Goal: Communication & Community: Answer question/provide support

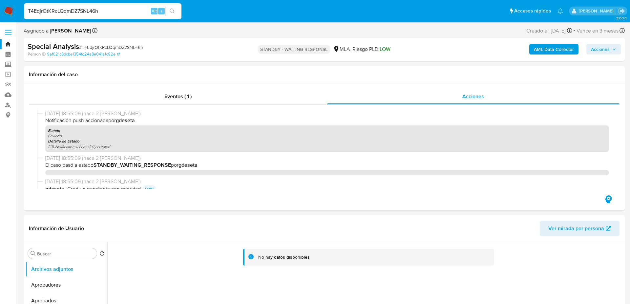
select select "10"
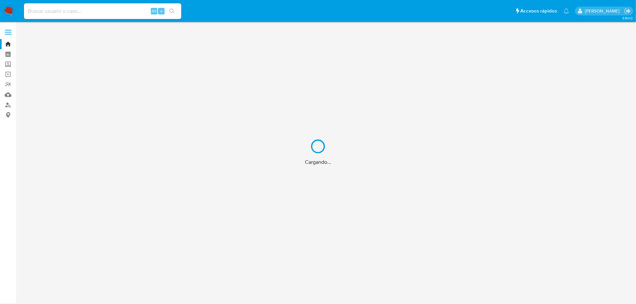
click at [50, 9] on div "Cargando..." at bounding box center [318, 152] width 636 height 304
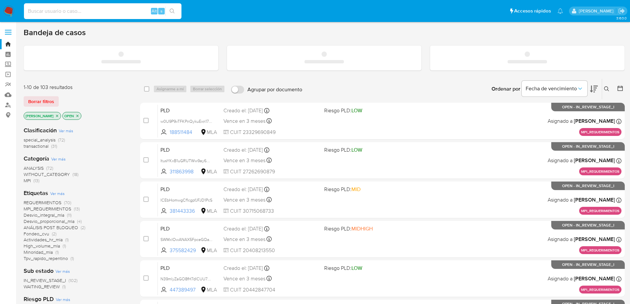
click at [53, 11] on input at bounding box center [102, 11] width 157 height 9
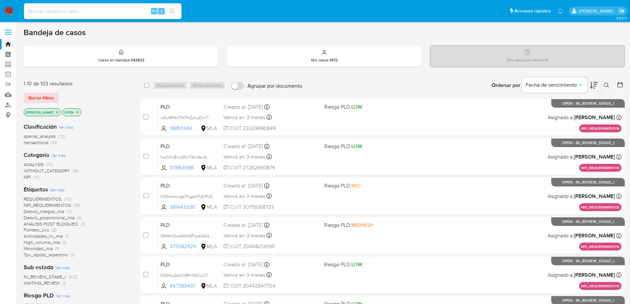
paste input "sj17Z9KMZdA53EFq53tr0Y59"
type input "sj17Z9KMZdA53EFq53tr0Y59"
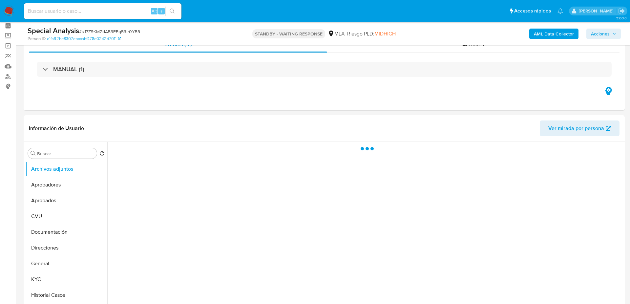
scroll to position [44, 0]
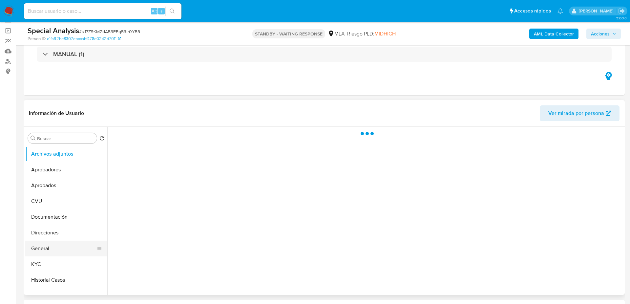
select select "10"
click at [34, 241] on button "General" at bounding box center [63, 248] width 77 height 16
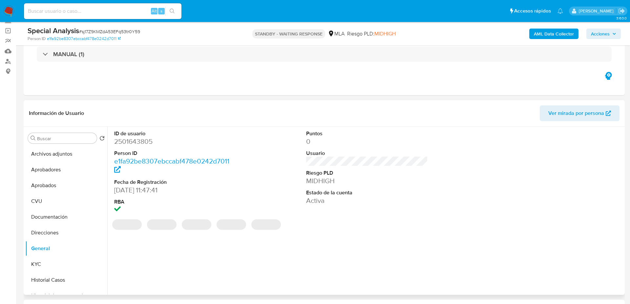
click at [123, 139] on dd "2501643805" at bounding box center [174, 141] width 121 height 9
copy dd "2501643805"
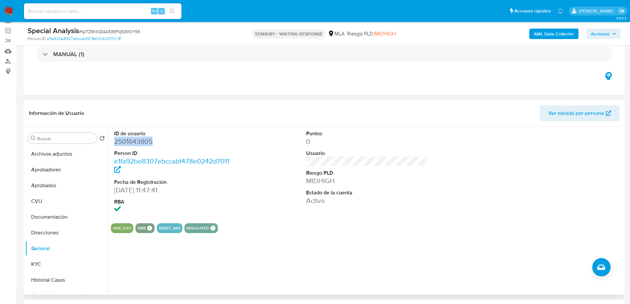
copy dd "2501643805"
click at [62, 260] on button "KYC" at bounding box center [63, 264] width 77 height 16
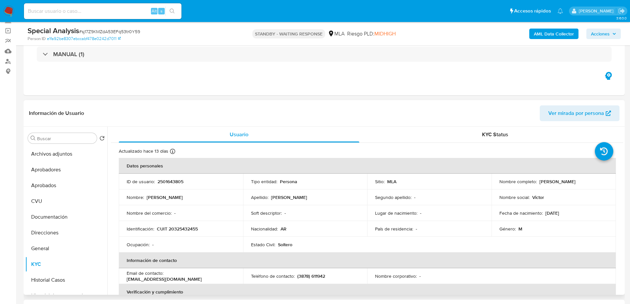
click at [178, 231] on p "CUIT 20325432455" at bounding box center [177, 229] width 41 height 6
drag, startPoint x: 178, startPoint y: 231, endPoint x: 205, endPoint y: 203, distance: 39.0
click at [178, 231] on p "CUIT 20325432455" at bounding box center [177, 229] width 41 height 6
copy p "20325432455"
drag, startPoint x: 537, startPoint y: 181, endPoint x: 597, endPoint y: 178, distance: 60.1
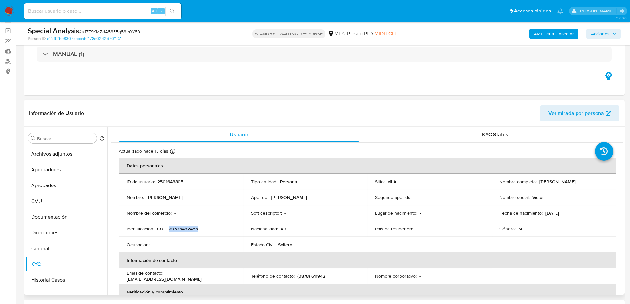
click at [597, 178] on div "Nombre completo : Victor Armando Betancur" at bounding box center [553, 181] width 109 height 6
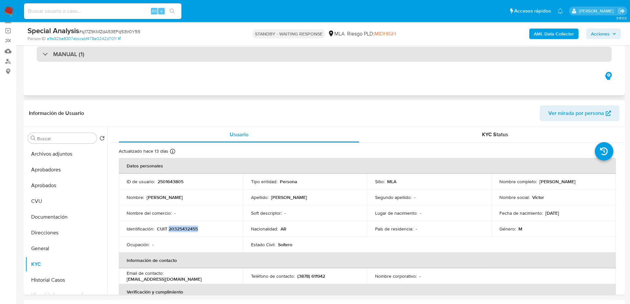
copy p "Victor Armando Betancur"
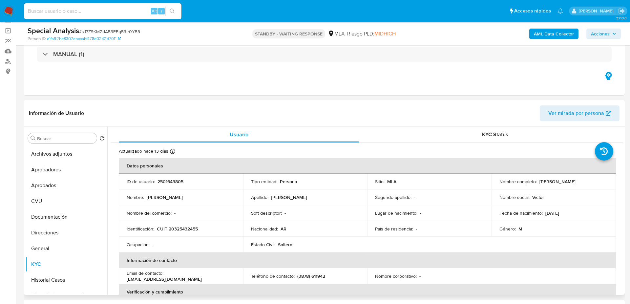
click at [209, 178] on div "ID de usuario : 2501643805" at bounding box center [181, 181] width 109 height 6
drag, startPoint x: 173, startPoint y: 229, endPoint x: 196, endPoint y: 229, distance: 22.6
click at [196, 229] on p "CUIT 20325432455" at bounding box center [177, 229] width 41 height 6
copy p "32543245"
click at [190, 232] on td "Identificación : CUIT 20325432455" at bounding box center [181, 229] width 124 height 16
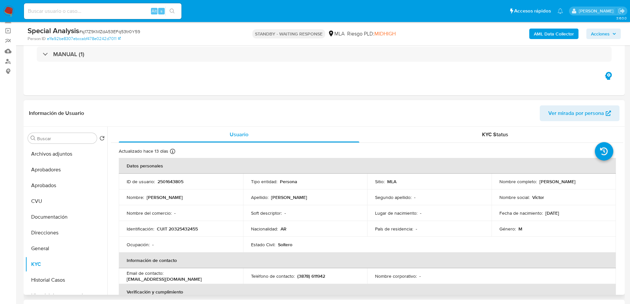
click at [186, 228] on p "CUIT 20325432455" at bounding box center [177, 229] width 41 height 6
copy p "20325432455"
click at [194, 223] on td "Identificación : CUIT 20325432455" at bounding box center [181, 229] width 124 height 16
drag, startPoint x: 175, startPoint y: 226, endPoint x: 220, endPoint y: 196, distance: 54.7
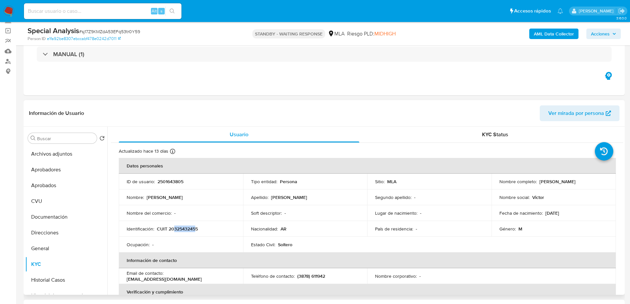
click at [196, 228] on p "CUIT 20325432455" at bounding box center [177, 229] width 41 height 6
copy p "32543245"
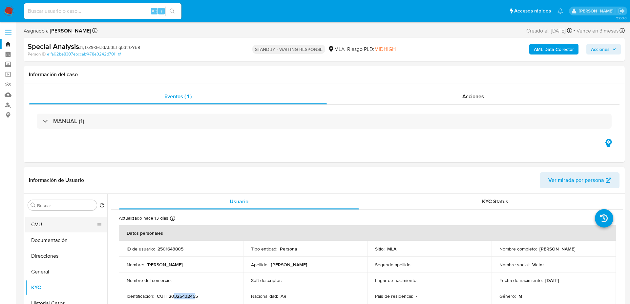
click at [36, 230] on button "CVU" at bounding box center [63, 225] width 77 height 16
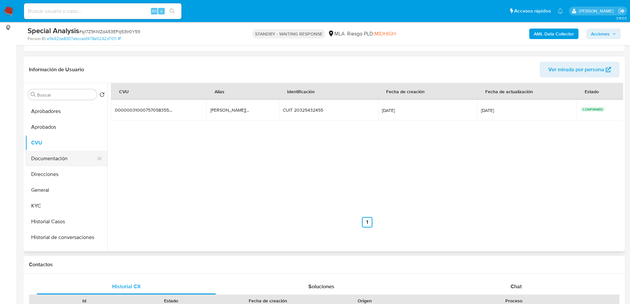
scroll to position [0, 0]
click at [56, 173] on button "Documentación" at bounding box center [63, 173] width 77 height 16
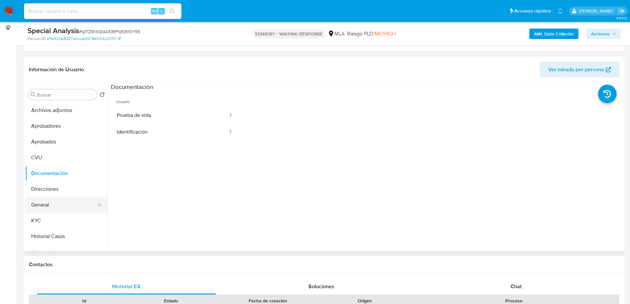
click at [62, 204] on button "General" at bounding box center [63, 205] width 77 height 16
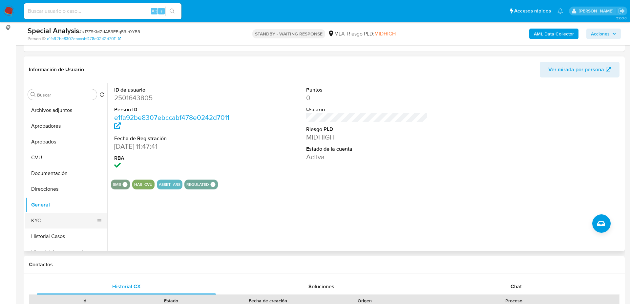
click at [63, 221] on button "KYC" at bounding box center [63, 221] width 77 height 16
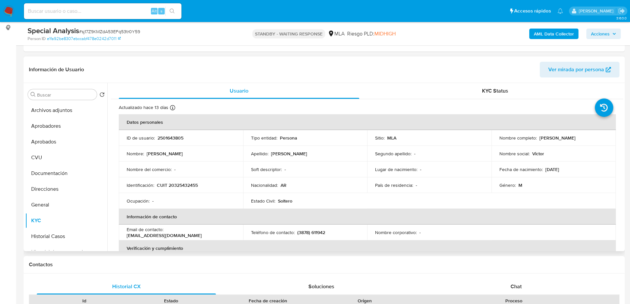
click at [180, 182] on p "CUIT 20325432455" at bounding box center [177, 185] width 41 height 6
copy p "20325432455"
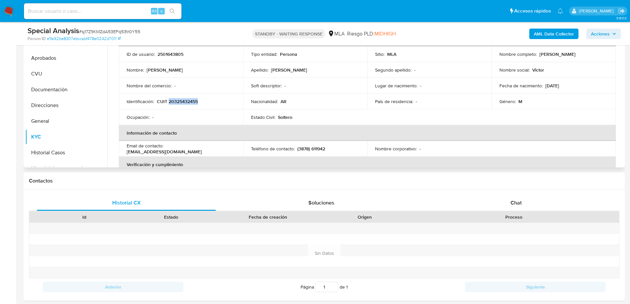
scroll to position [218, 0]
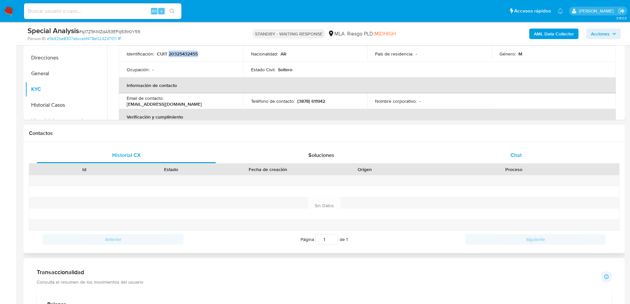
click at [565, 147] on div "Chat" at bounding box center [515, 155] width 179 height 16
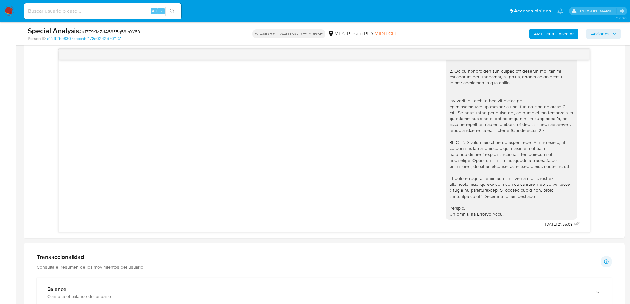
scroll to position [350, 0]
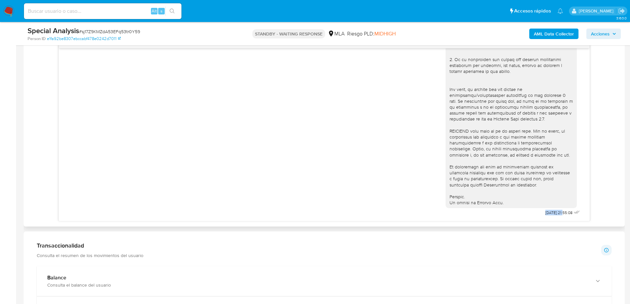
drag, startPoint x: 538, startPoint y: 215, endPoint x: 550, endPoint y: 217, distance: 12.4
click at [550, 217] on div "13/10/2025 21:55:08" at bounding box center [513, 37] width 136 height 359
copy span "13/10/2025"
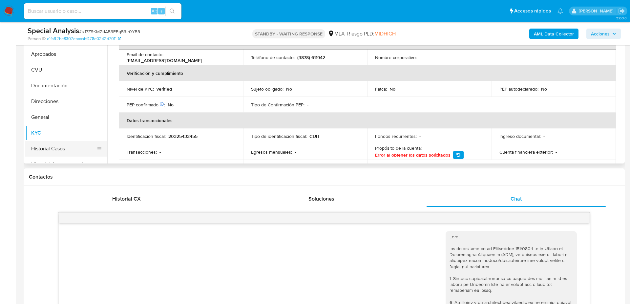
scroll to position [131, 0]
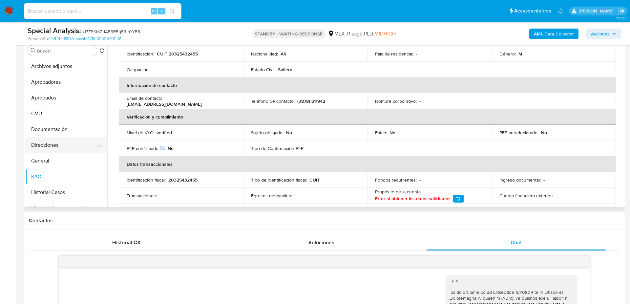
drag, startPoint x: 65, startPoint y: 141, endPoint x: 51, endPoint y: 145, distance: 14.4
click at [66, 142] on button "Direcciones" at bounding box center [63, 145] width 77 height 16
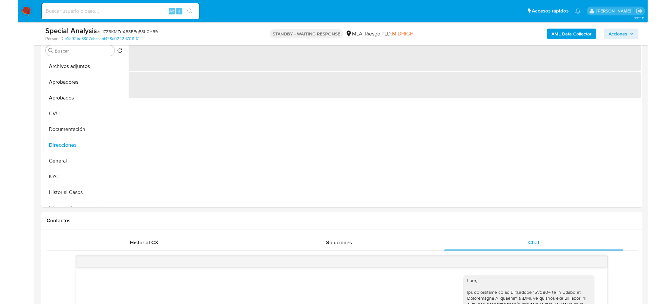
scroll to position [87, 0]
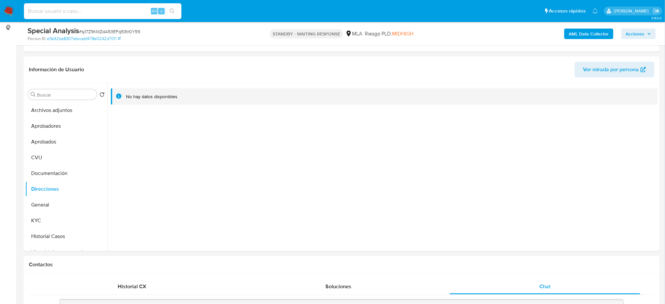
click at [109, 13] on input at bounding box center [102, 11] width 157 height 9
paste input "T4EdjrOtKRcLQqmDZ7SNL46h"
type input "T4EdjrOtKRcLQqmDZ7SNL46h"
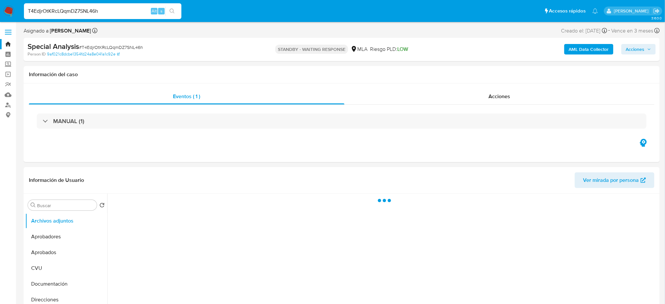
select select "10"
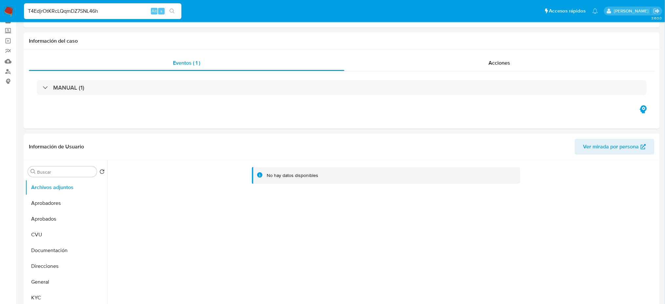
scroll to position [87, 0]
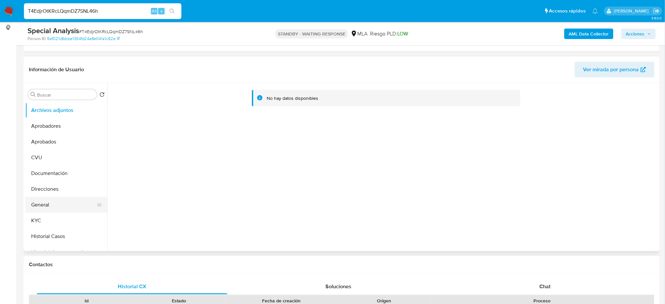
click at [48, 203] on button "General" at bounding box center [63, 205] width 77 height 16
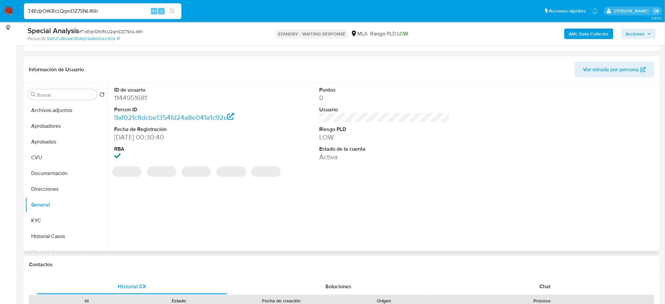
click at [124, 98] on dd "1144951681" at bounding box center [179, 97] width 130 height 9
copy dd "1144951681"
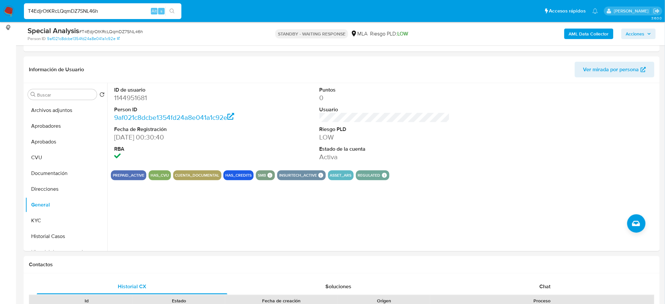
click at [103, 31] on span "# T4EdjrOtKRcLQqmDZ7SNL46h" at bounding box center [111, 31] width 64 height 7
click at [119, 98] on dd "1144951681" at bounding box center [179, 97] width 130 height 9
click at [103, 33] on span "# T4EdjrOtKRcLQqmDZ7SNL46h" at bounding box center [111, 31] width 64 height 7
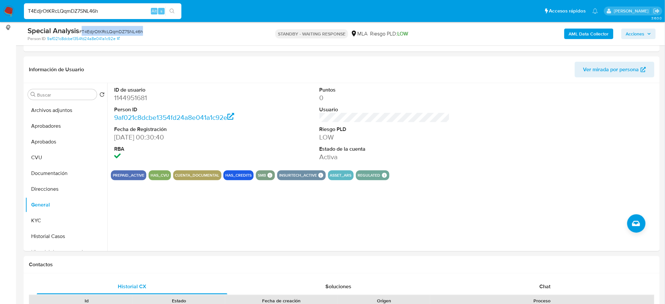
click at [103, 33] on span "# T4EdjrOtKRcLQqmDZ7SNL46h" at bounding box center [111, 31] width 64 height 7
drag, startPoint x: 52, startPoint y: 217, endPoint x: 48, endPoint y: 220, distance: 5.8
click at [52, 217] on button "KYC" at bounding box center [63, 221] width 77 height 16
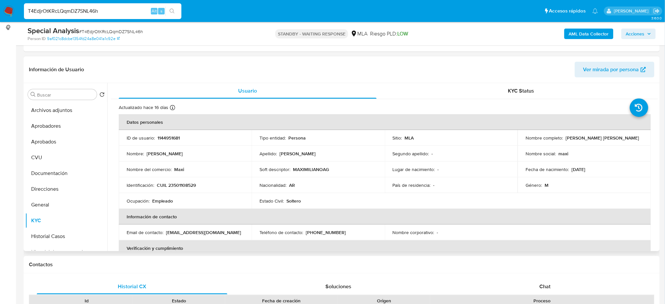
click at [175, 187] on p "CUIL 23501108529" at bounding box center [176, 185] width 39 height 6
click at [54, 159] on button "CVU" at bounding box center [63, 158] width 77 height 16
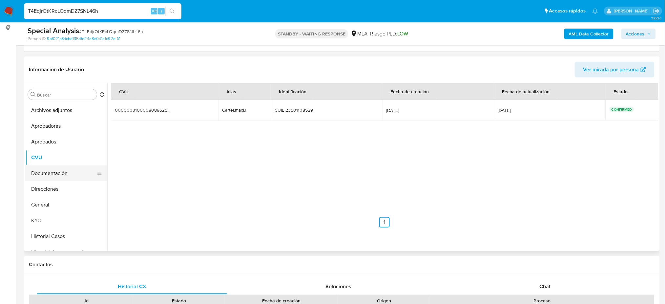
click at [62, 175] on button "Documentación" at bounding box center [63, 173] width 77 height 16
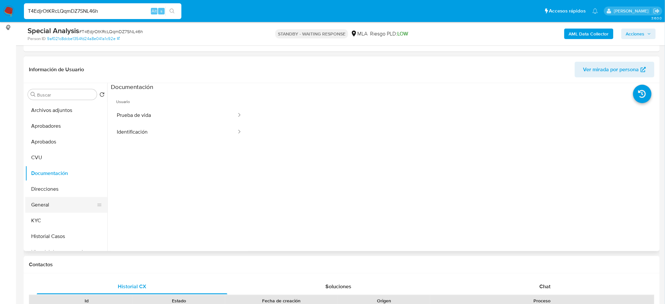
click at [61, 204] on button "General" at bounding box center [63, 205] width 77 height 16
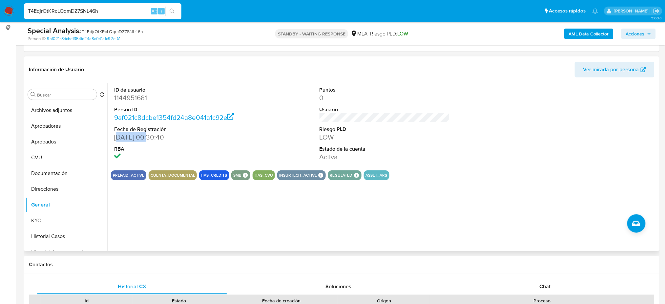
drag, startPoint x: 115, startPoint y: 139, endPoint x: 147, endPoint y: 139, distance: 31.8
click at [147, 139] on dd "14/09/2022 00:30:40" at bounding box center [179, 137] width 130 height 9
click at [114, 137] on div "ID de usuario 1144951681 Person ID 9af021c8dcbe1354fd24a8e041a1c92e Fecha de Re…" at bounding box center [179, 124] width 137 height 82
drag, startPoint x: 114, startPoint y: 137, endPoint x: 146, endPoint y: 139, distance: 32.6
click at [146, 139] on div "ID de usuario 1144951681 Person ID 9af021c8dcbe1354fd24a8e041a1c92e Fecha de Re…" at bounding box center [179, 124] width 137 height 82
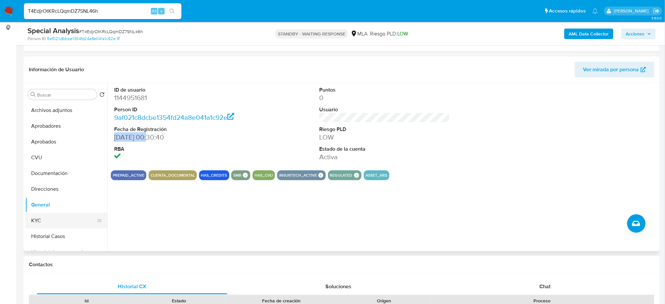
click at [62, 219] on button "KYC" at bounding box center [63, 221] width 77 height 16
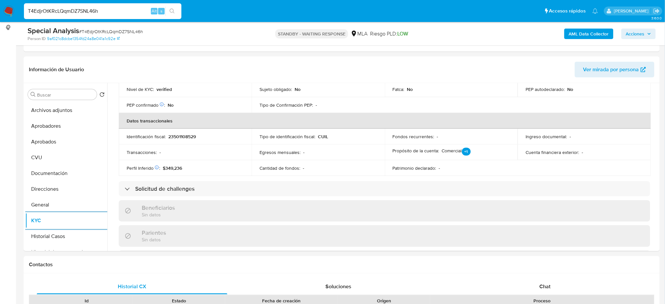
scroll to position [114, 0]
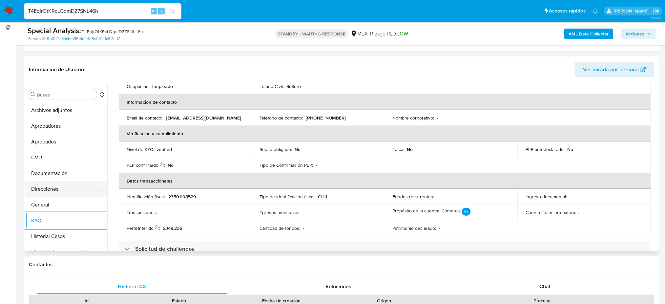
click at [50, 188] on button "Direcciones" at bounding box center [63, 189] width 77 height 16
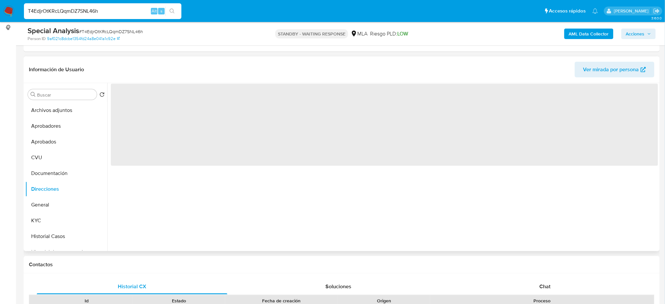
scroll to position [0, 0]
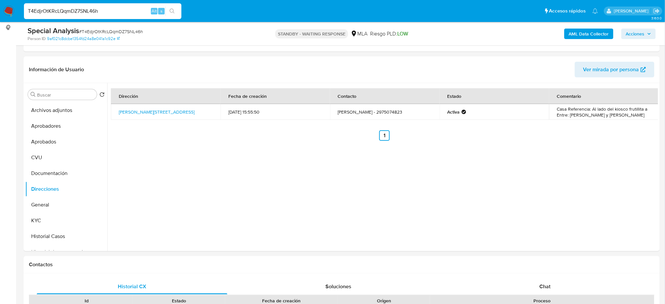
drag, startPoint x: 102, startPoint y: 12, endPoint x: 0, endPoint y: 15, distance: 101.7
click at [0, 15] on nav "Pausado Ver notificaciones T4EdjrOtKRcLQqmDZ7SNL46h Alt s Accesos rápidos Presi…" at bounding box center [332, 11] width 665 height 22
paste input "11UV64wXkmifmnpFboNqsV1Q"
type input "11UV64wXkmifmnpFboNqsV1Q"
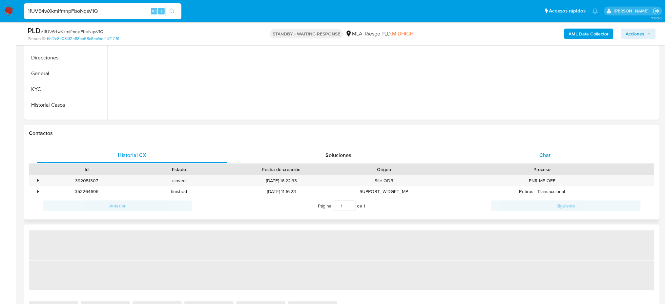
click at [568, 155] on div "Chat" at bounding box center [545, 155] width 191 height 16
select select "10"
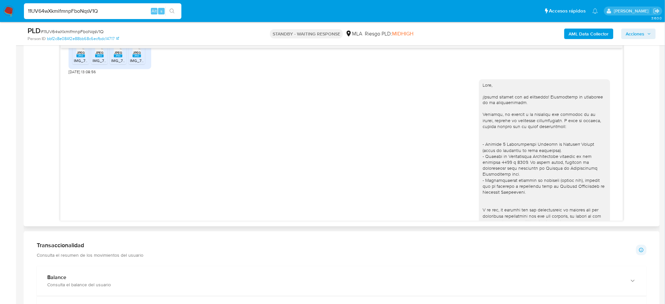
scroll to position [547, 0]
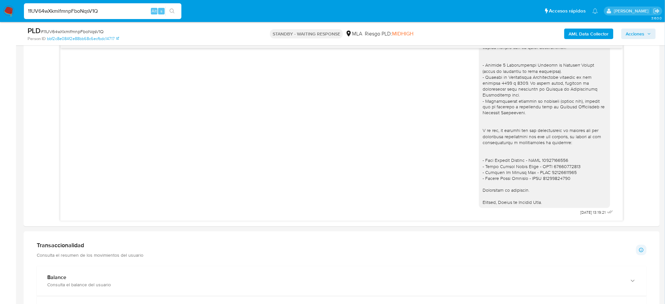
drag, startPoint x: 84, startPoint y: 10, endPoint x: 0, endPoint y: 8, distance: 84.0
click at [0, 8] on nav "Pausado Ver notificaciones 11UV64wXkmifmnpFboNqsV1Q Alt s Accesos rápidos Presi…" at bounding box center [332, 11] width 665 height 22
paste input "Cl4V7f7iUYeKiRzV2U8k13ES"
type input "Cl4V7f7iUYeKiRzV2U8k13ES"
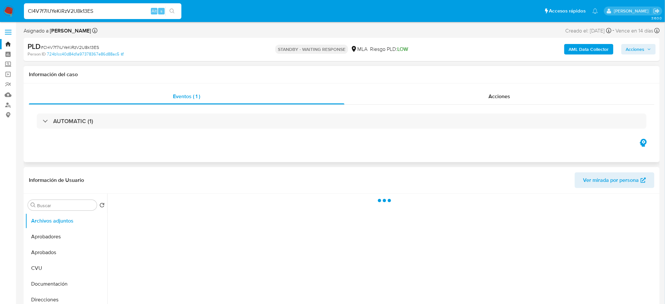
select select "10"
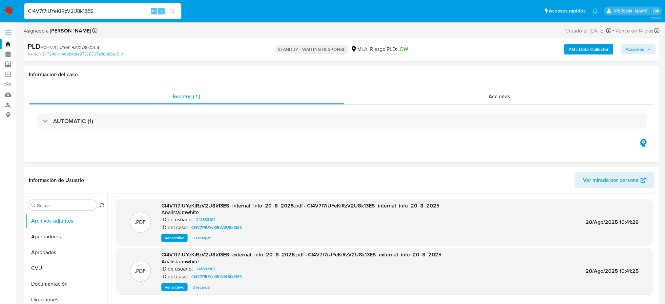
drag, startPoint x: 98, startPoint y: 10, endPoint x: 0, endPoint y: 10, distance: 98.4
click at [0, 10] on nav "Pausado Ver notificaciones Cl4V7f7iUYeKiRzV2U8k13ES Alt s Accesos rápidos Presi…" at bounding box center [332, 11] width 665 height 22
paste input "KMGNbOoEZBXMPG0I4g9qoRoN"
type input "KMGNbOoEZBXMPG0I4g9qoRoN"
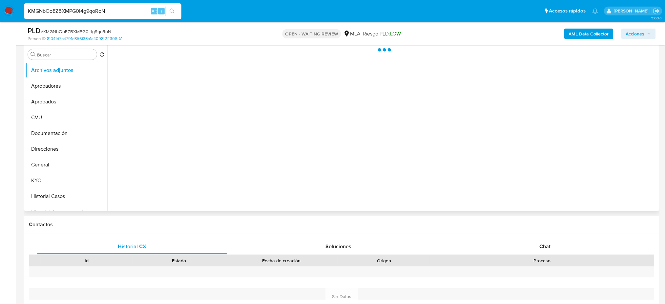
scroll to position [175, 0]
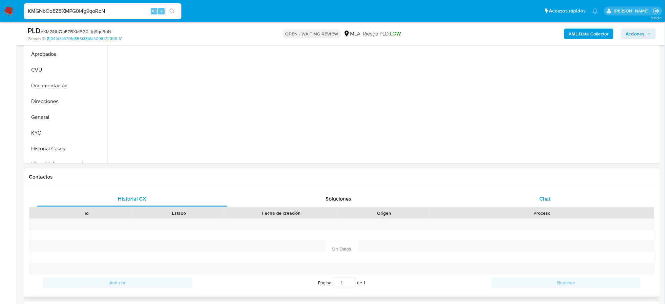
click at [544, 206] on div "Chat" at bounding box center [545, 199] width 191 height 16
select select "10"
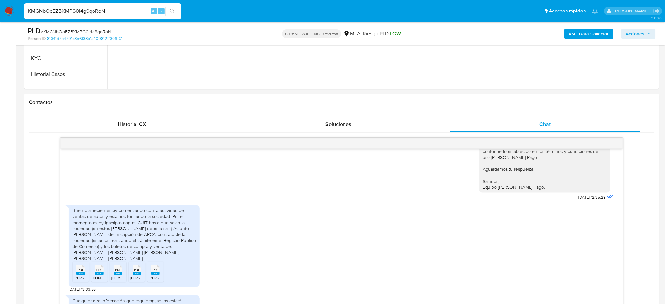
scroll to position [131, 0]
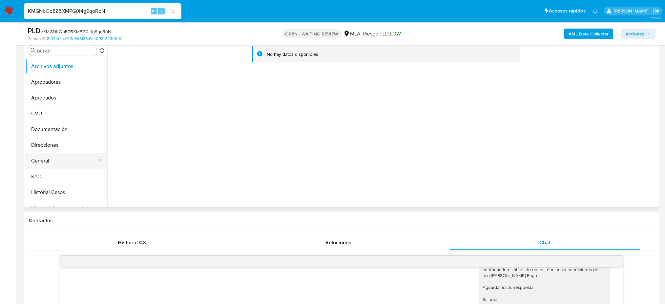
click at [40, 155] on button "General" at bounding box center [63, 161] width 77 height 16
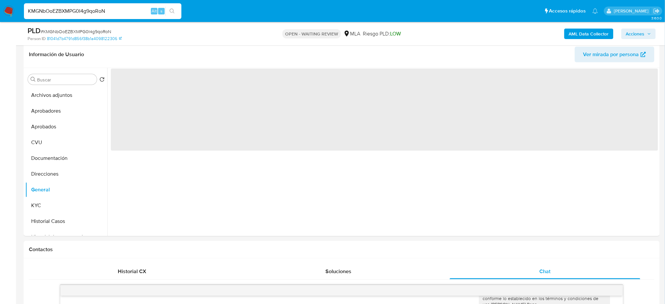
scroll to position [87, 0]
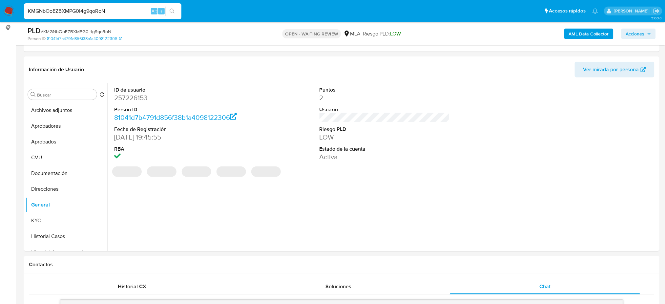
click at [135, 99] on dd "257226153" at bounding box center [179, 97] width 130 height 9
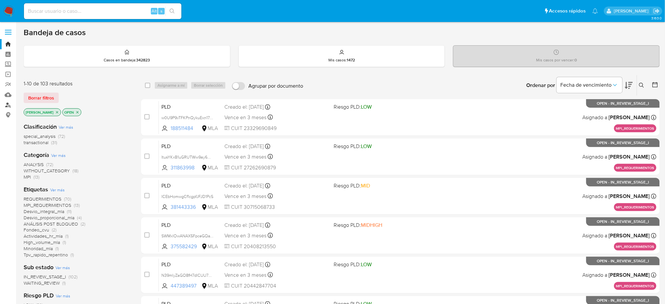
click at [7, 105] on link "Buscador de personas" at bounding box center [39, 105] width 78 height 10
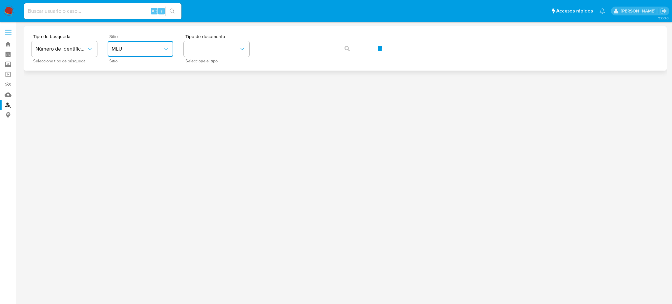
click at [124, 50] on span "MLU" at bounding box center [137, 49] width 51 height 7
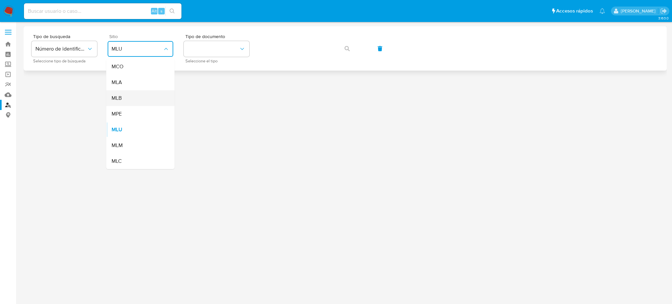
click at [142, 93] on div "MLB" at bounding box center [139, 98] width 54 height 16
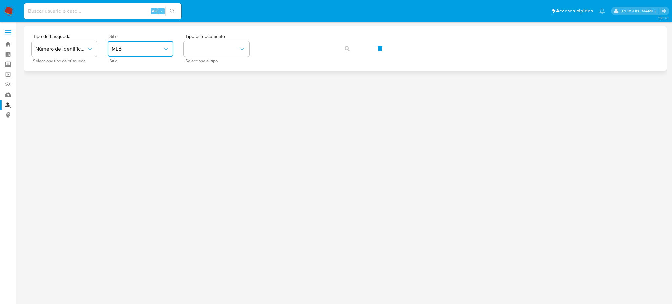
click at [140, 54] on button "MLB" at bounding box center [141, 49] width 66 height 16
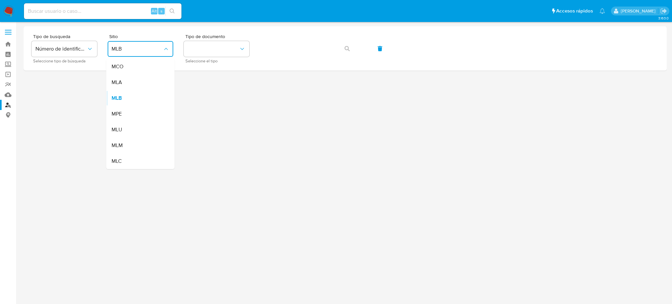
click at [144, 87] on div "MLA" at bounding box center [139, 82] width 54 height 16
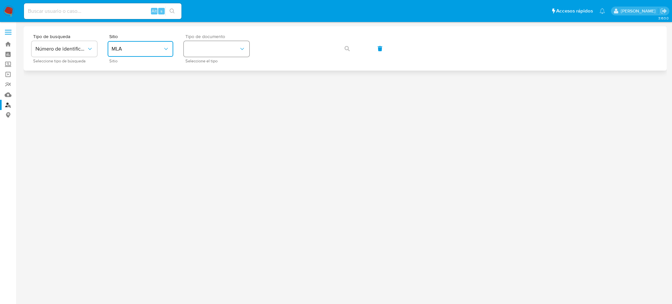
click at [214, 45] on button "identificationType" at bounding box center [217, 49] width 66 height 16
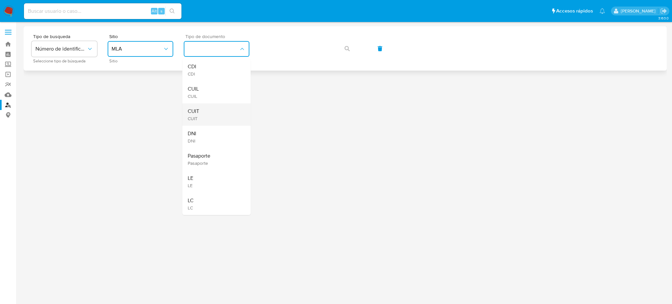
click at [225, 109] on div "CUIT CUIT" at bounding box center [215, 114] width 54 height 22
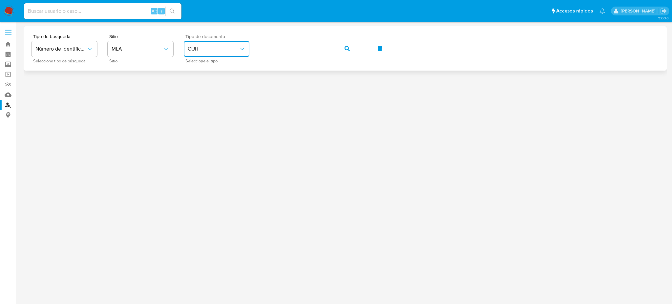
click at [352, 48] on button "button" at bounding box center [347, 49] width 22 height 16
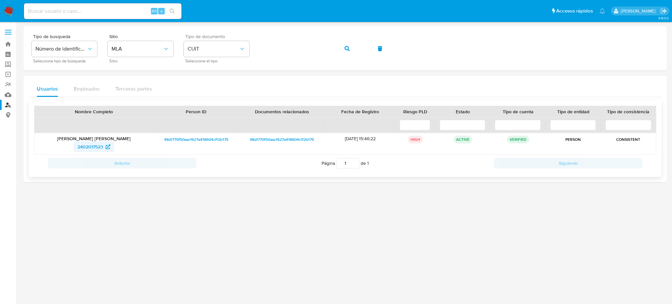
click at [89, 146] on span "2402017523" at bounding box center [90, 146] width 26 height 10
click at [245, 45] on div "Tipo de busqueda Número de identificación Seleccione tipo de búsqueda Sitio MLA…" at bounding box center [344, 48] width 627 height 29
click at [343, 56] on div "Tipo de busqueda Número de identificación Seleccione tipo de búsqueda Sitio MLA…" at bounding box center [344, 48] width 627 height 29
click at [346, 49] on icon "button" at bounding box center [346, 48] width 5 height 5
click at [91, 149] on span "209118594" at bounding box center [90, 146] width 22 height 10
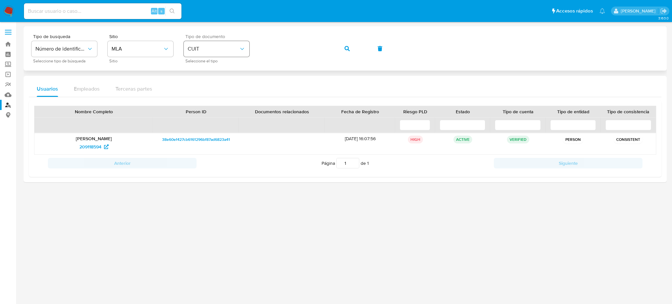
click at [237, 52] on div "Tipo de busqueda Número de identificación Seleccione tipo de búsqueda Sitio MLA…" at bounding box center [344, 48] width 627 height 29
click at [340, 43] on button "button" at bounding box center [347, 49] width 22 height 16
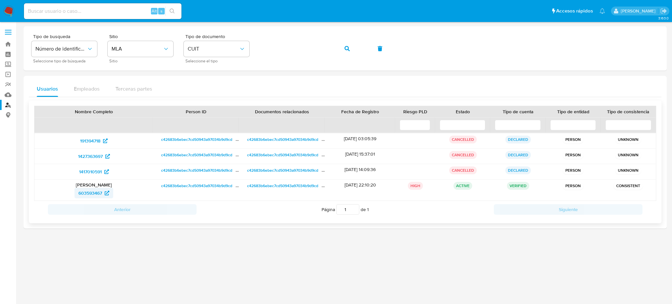
click at [92, 193] on span "603593467" at bounding box center [90, 193] width 24 height 10
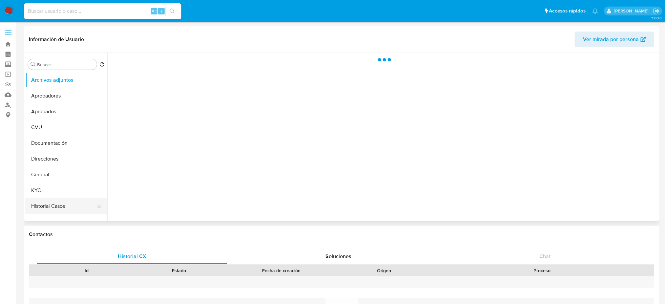
select select "10"
click at [65, 204] on button "Historial Casos" at bounding box center [63, 206] width 77 height 16
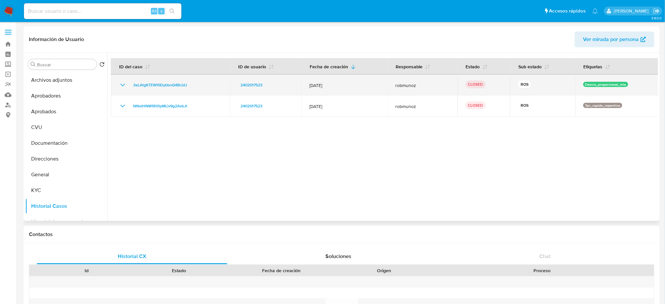
click at [145, 90] on td "3eLAtgKTEWf0DybboQ4BcidJ" at bounding box center [170, 84] width 119 height 21
click at [142, 87] on span "3eLAtgKTEWf0DybboQ4BcidJ" at bounding box center [160, 85] width 54 height 8
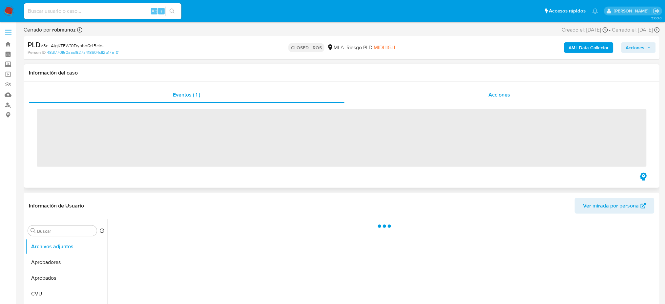
click at [532, 102] on div "Acciones" at bounding box center [499, 95] width 310 height 16
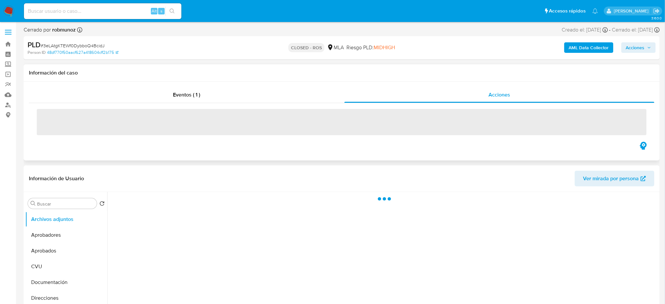
select select "10"
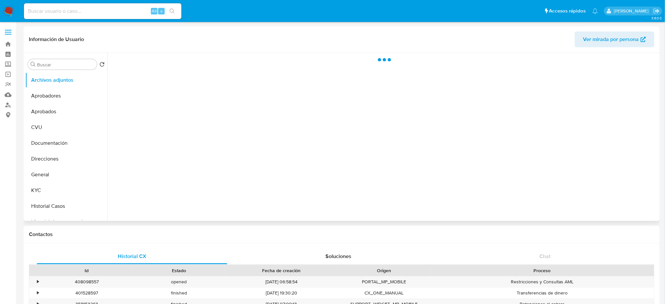
select select "10"
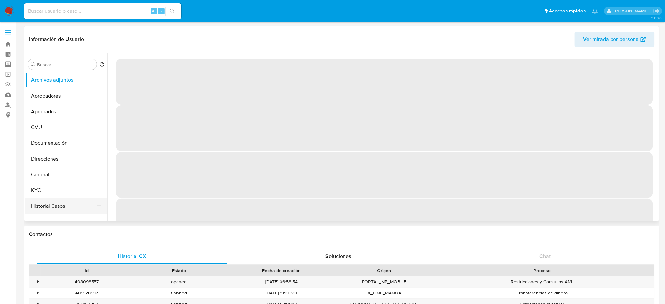
click at [71, 210] on button "Historial Casos" at bounding box center [63, 206] width 77 height 16
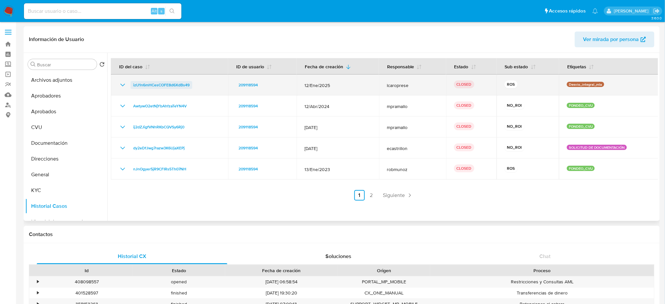
click at [147, 86] on span "izU1n6mHCesCOFE8d6XdBs49" at bounding box center [161, 85] width 56 height 8
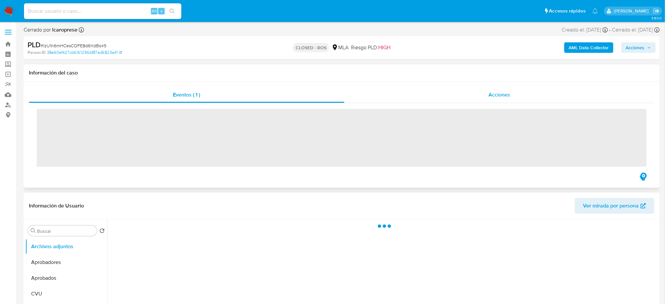
click at [486, 94] on div "Acciones" at bounding box center [499, 95] width 310 height 16
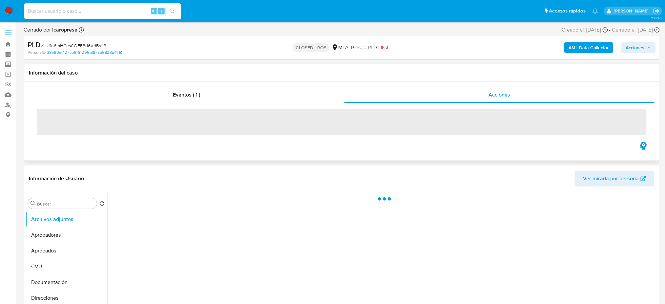
select select "10"
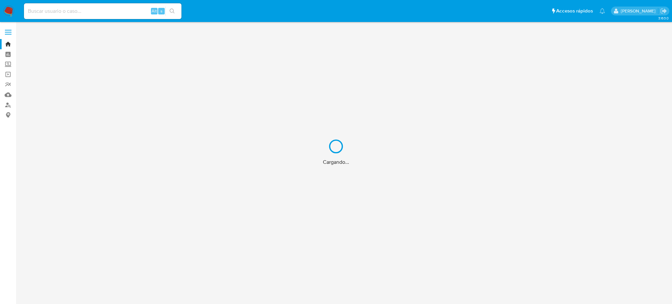
click at [109, 10] on div "Cargando..." at bounding box center [336, 152] width 672 height 304
click at [91, 11] on div "Cargando..." at bounding box center [336, 152] width 672 height 304
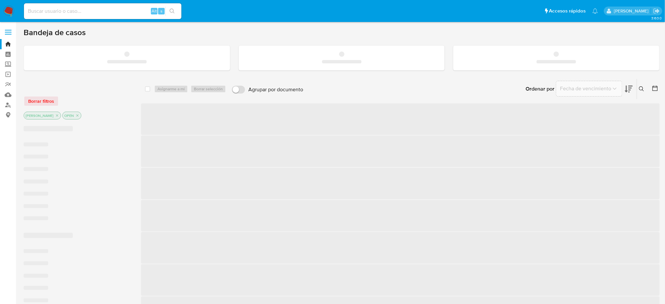
click at [91, 11] on input at bounding box center [102, 11] width 157 height 9
paste input "sj17Z9KMZdA53EFq53tr0Y59"
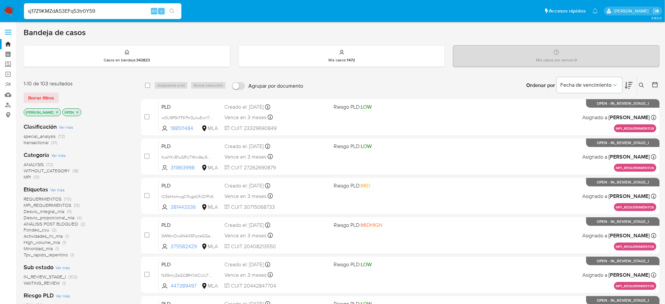
type input "sj17Z9KMZdA53EFq53tr0Y59"
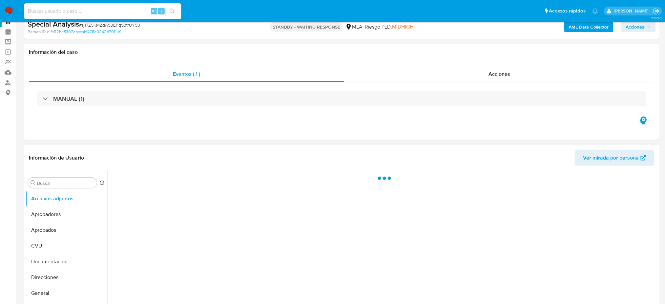
scroll to position [44, 0]
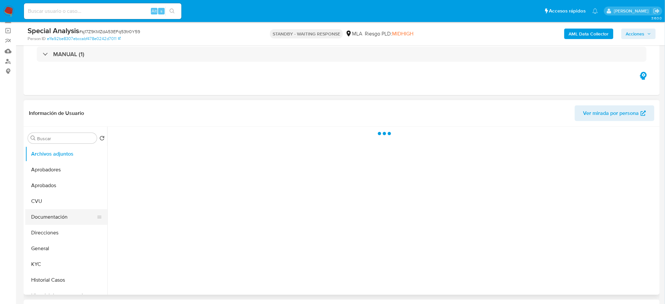
select select "10"
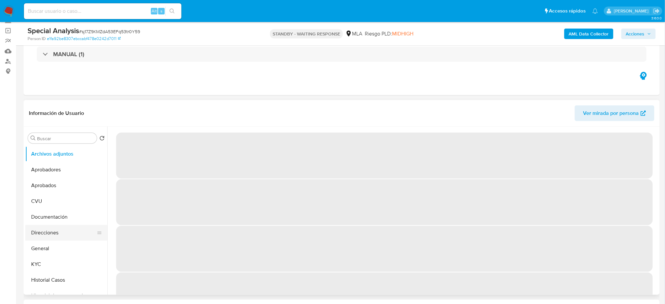
drag, startPoint x: 48, startPoint y: 243, endPoint x: 31, endPoint y: 236, distance: 18.4
click at [48, 243] on button "General" at bounding box center [66, 248] width 82 height 16
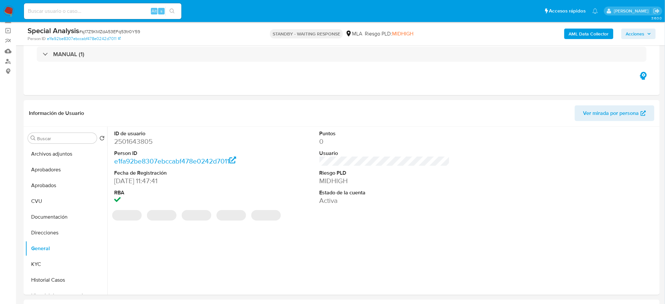
click at [125, 140] on dd "2501643805" at bounding box center [179, 141] width 130 height 9
copy dd "2501643805"
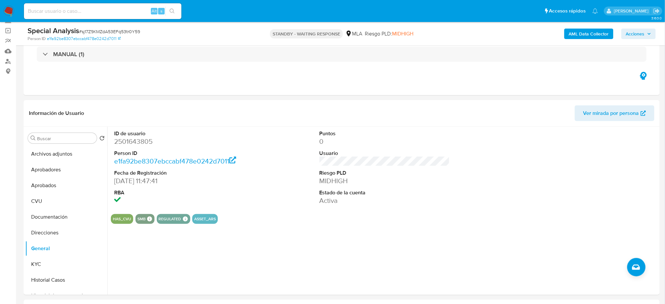
click at [100, 31] on span "# sj17Z9KMZdA53EFq53tr0Y59" at bounding box center [109, 31] width 61 height 7
copy span "sj17Z9KMZdA53EFq53tr0Y59"
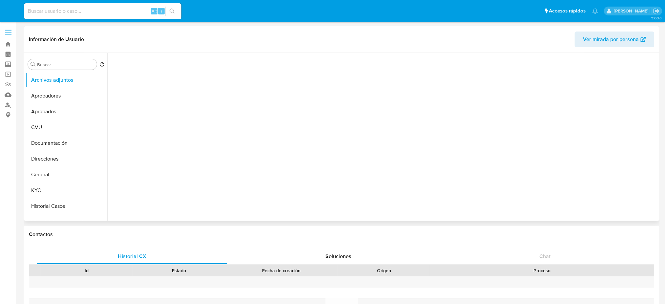
select select "10"
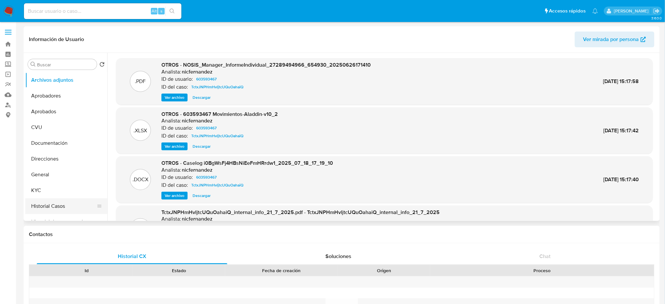
click at [44, 210] on button "Historial Casos" at bounding box center [63, 206] width 77 height 16
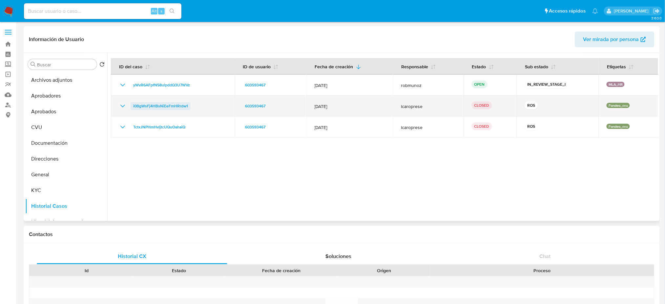
click at [164, 105] on span "i0BgWsFj4HBsNiEeFmHRrdw1" at bounding box center [160, 106] width 55 height 8
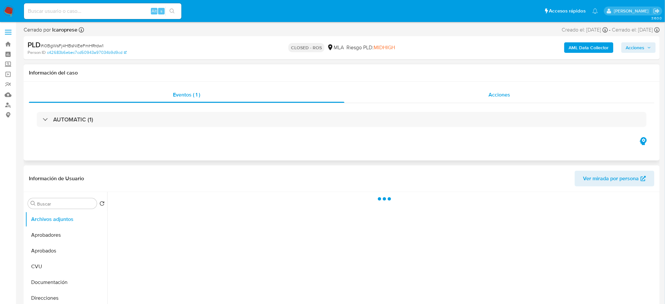
click at [485, 100] on div "Acciones" at bounding box center [499, 95] width 310 height 16
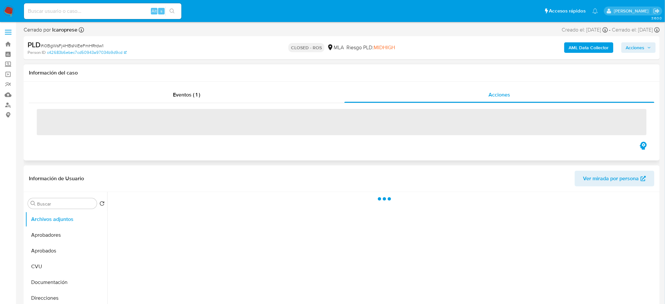
select select "10"
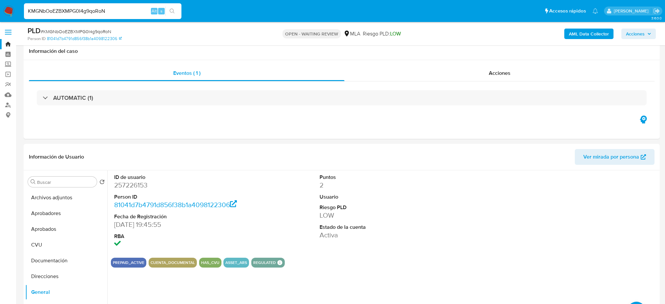
select select "10"
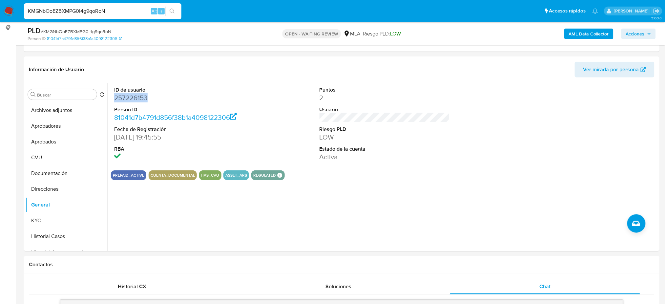
scroll to position [306, 0]
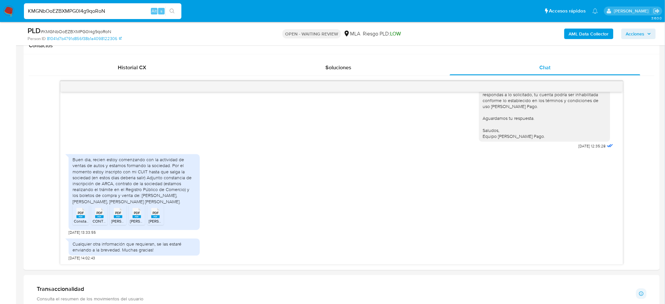
click at [69, 33] on span "# KMGNbOoEZBXMPG0I4g9qoRoN" at bounding box center [76, 31] width 71 height 7
copy span "KMGNbOoEZBXMPG0I4g9qoRoN"
click at [11, 9] on img at bounding box center [8, 11] width 11 height 11
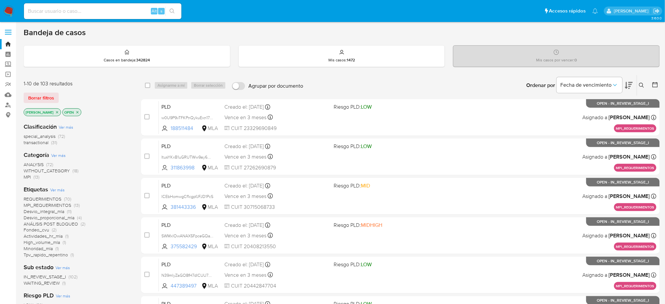
click at [640, 86] on icon at bounding box center [641, 85] width 5 height 5
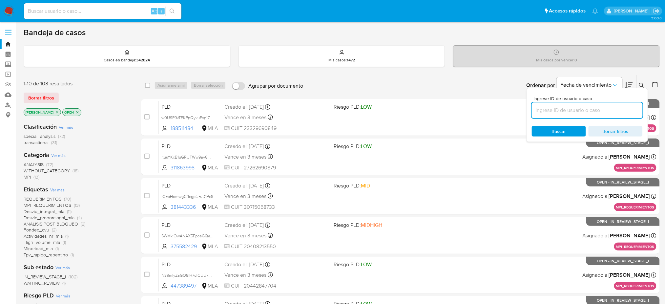
click at [552, 109] on input at bounding box center [587, 110] width 111 height 9
type input "KMGNbOoEZBXMPG0I4g9qoRoN"
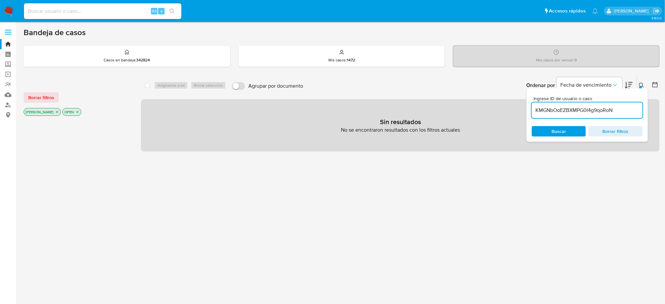
click at [56, 112] on icon "close-filter" at bounding box center [57, 112] width 2 height 2
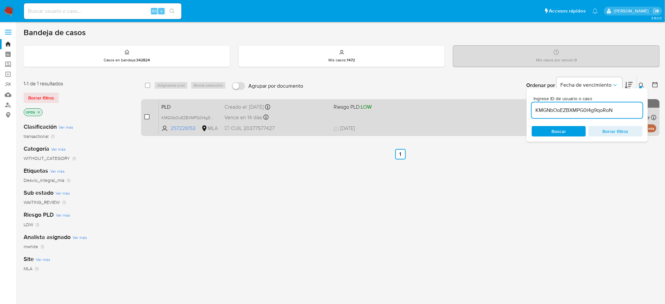
click at [148, 118] on input "checkbox" at bounding box center [146, 116] width 5 height 5
checkbox input "true"
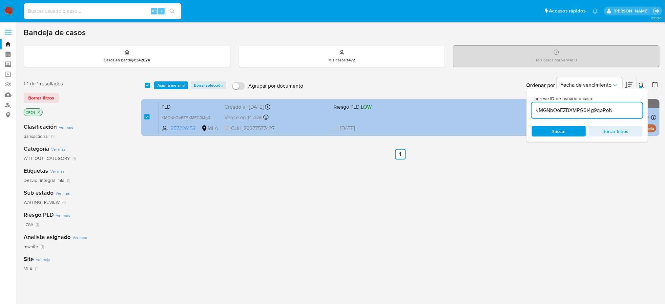
click at [197, 101] on div "PLD KMGNbOoEZBXMPG0I4g9qoRoN 257226153 MLA Riesgo PLD: LOW Creado el: 12/08/202…" at bounding box center [408, 117] width 498 height 33
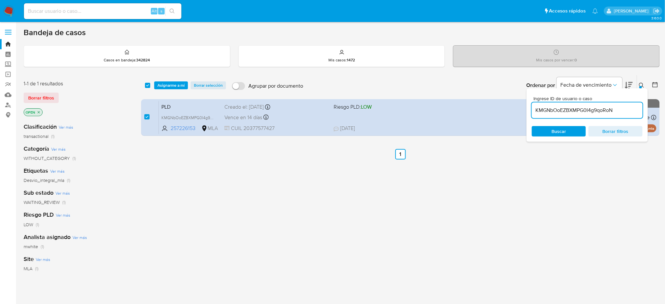
click at [561, 133] on span "Buscar" at bounding box center [559, 131] width 14 height 10
click at [166, 83] on span "Asignarme a mí" at bounding box center [170, 85] width 27 height 7
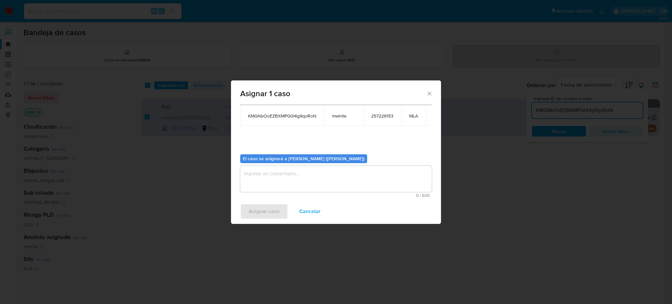
scroll to position [40, 0]
click at [318, 175] on textarea "assign-modal" at bounding box center [336, 179] width 192 height 26
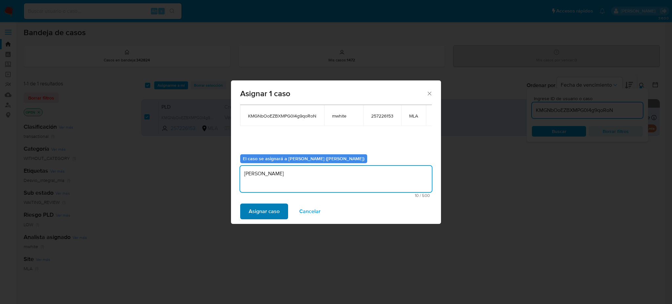
type textarea "amedzovich"
click at [263, 204] on span "Asignar caso" at bounding box center [264, 211] width 31 height 14
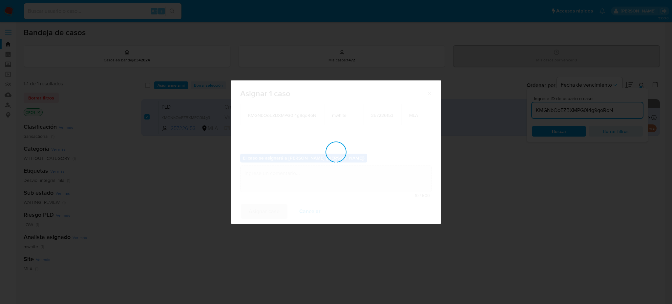
checkbox input "false"
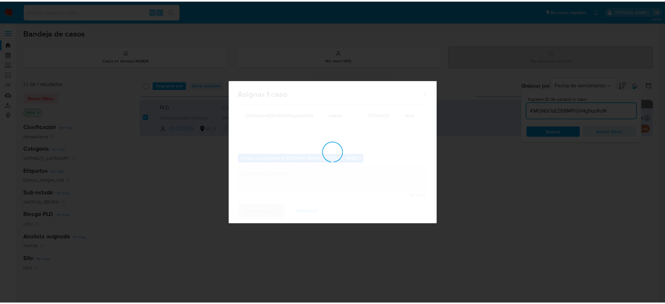
scroll to position [39, 0]
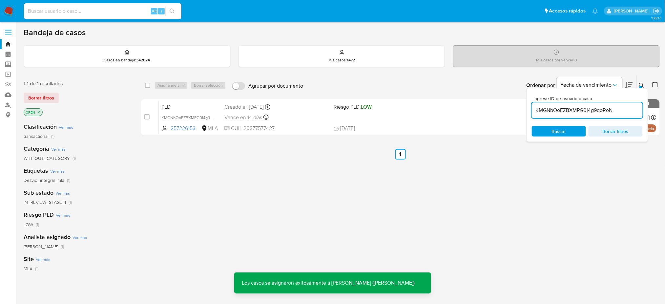
click at [185, 104] on span "PLD" at bounding box center [190, 106] width 58 height 9
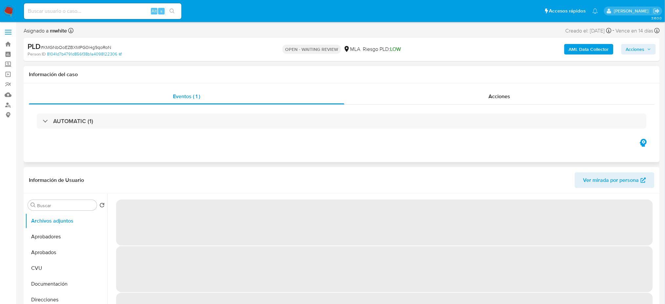
select select "10"
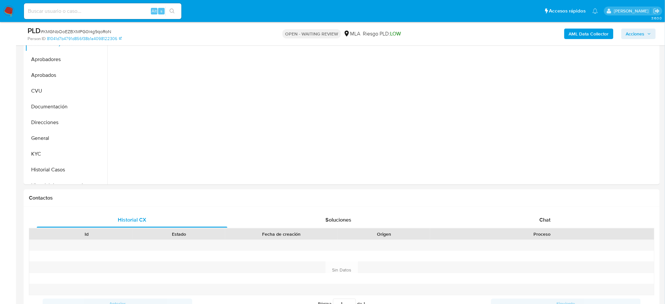
scroll to position [218, 0]
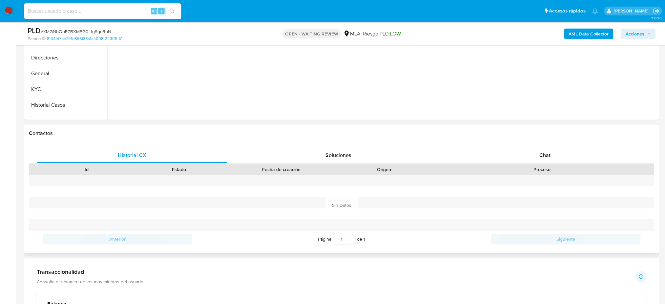
click at [517, 142] on div "Historial CX Soluciones Chat Id Estado Fecha de creación Origen Proceso Anterio…" at bounding box center [342, 197] width 636 height 111
click at [525, 155] on div "Chat" at bounding box center [545, 155] width 191 height 16
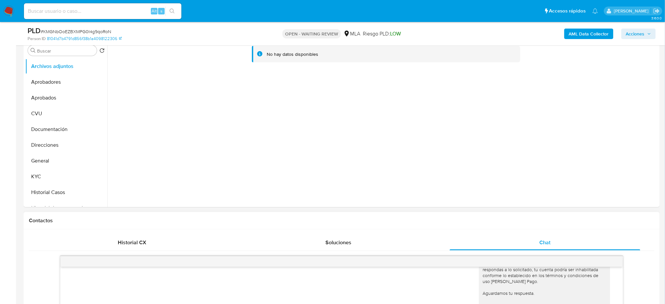
scroll to position [0, 0]
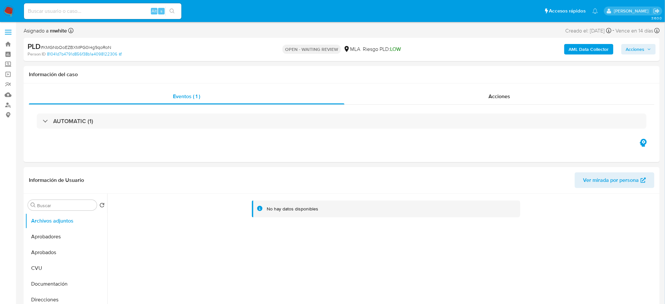
click at [71, 48] on span "# KMGNbOoEZBXMPG0I4g9qoRoN" at bounding box center [76, 47] width 71 height 7
copy span "KMGNbOoEZBXMPG0I4g9qoRoN"
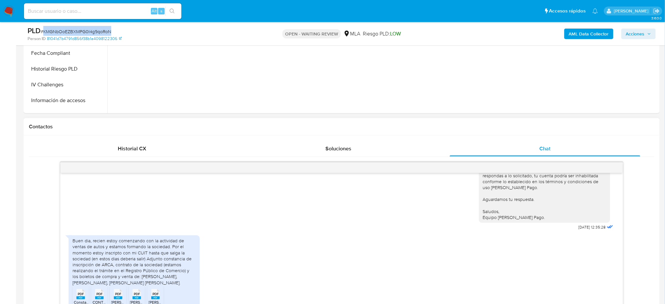
scroll to position [306, 0]
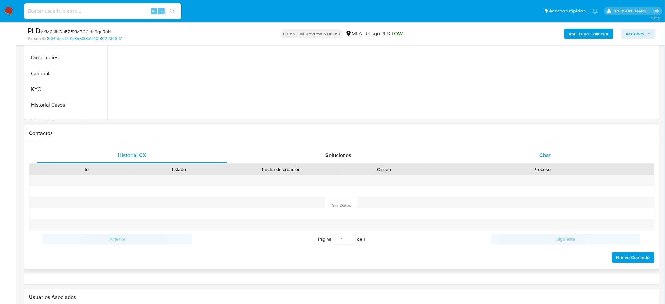
select select "10"
click at [547, 153] on span "Chat" at bounding box center [544, 155] width 11 height 8
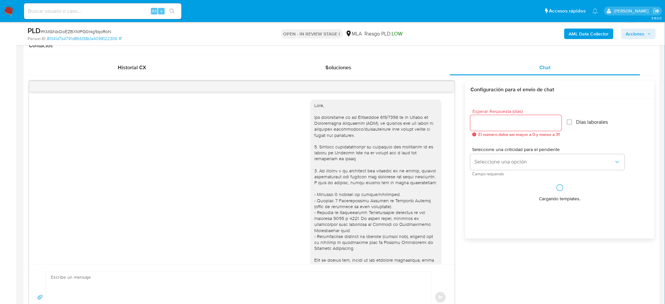
scroll to position [628, 0]
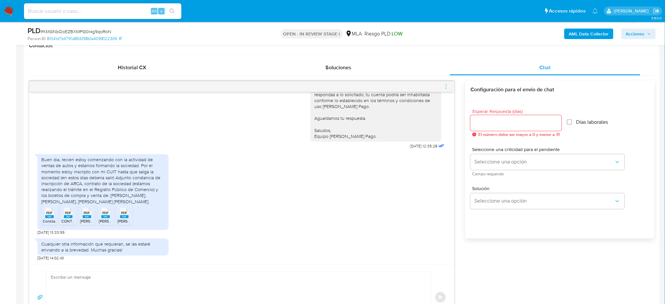
click at [119, 220] on span "Jara Lucas Adrian.pdf" at bounding box center [135, 221] width 37 height 6
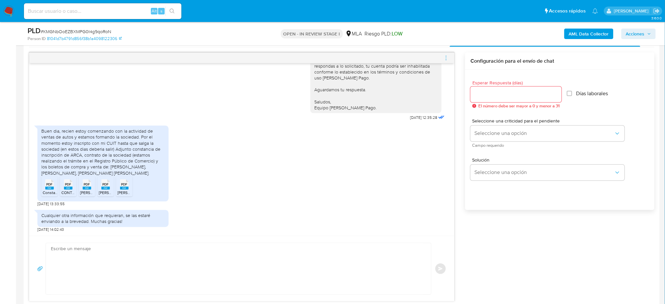
scroll to position [350, 0]
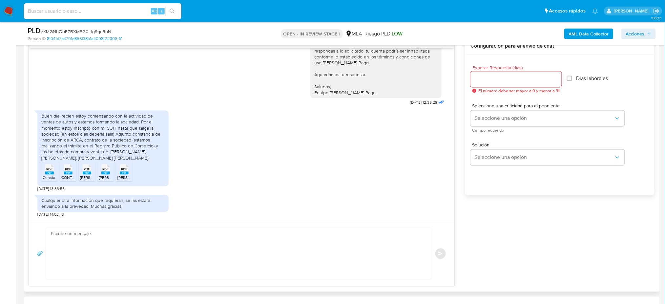
click at [102, 254] on textarea at bounding box center [237, 253] width 372 height 51
paste textarea "Hola, ¡Muchas gracias por tu respuesta! Confirmamos la recepción de la document…"
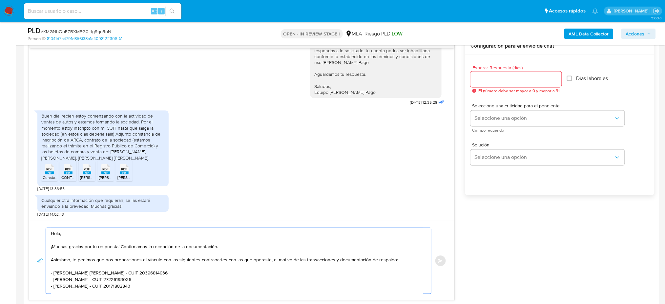
scroll to position [37, 0]
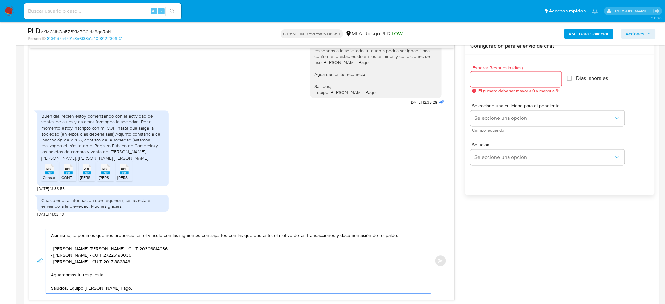
type textarea "Hola, ¡Muchas gracias por tu respuesta! Confirmamos la recepción de la document…"
click at [479, 77] on input "Esperar Respuesta (días)" at bounding box center [515, 79] width 91 height 9
type input "2"
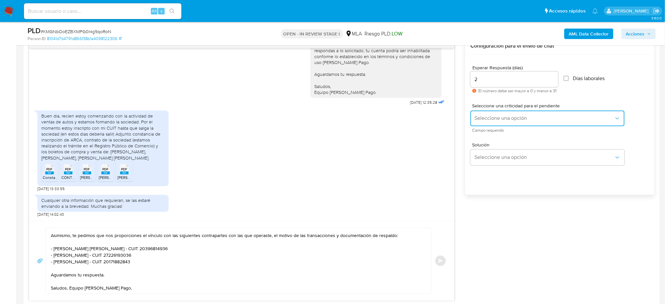
click at [484, 118] on span "Seleccione una opción" at bounding box center [544, 118] width 140 height 7
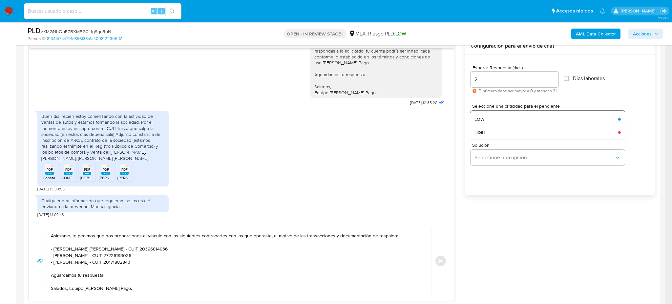
click at [489, 131] on div "HIGH" at bounding box center [544, 132] width 140 height 13
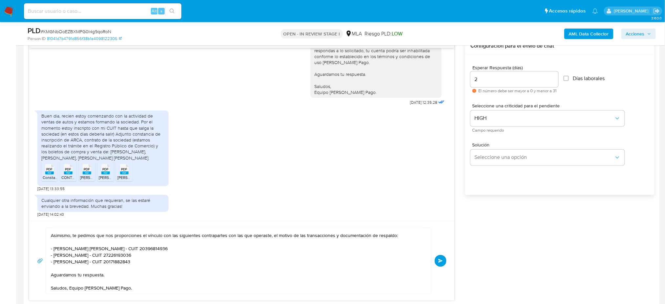
click at [441, 259] on span "Enviar" at bounding box center [440, 261] width 5 height 4
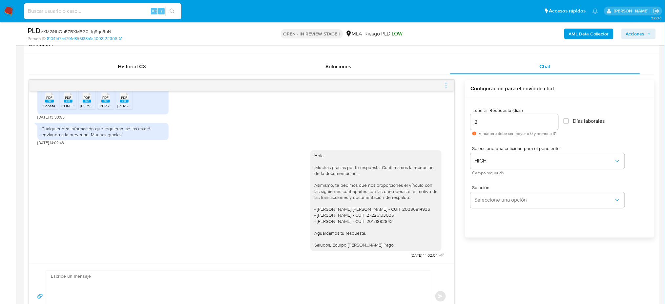
scroll to position [262, 0]
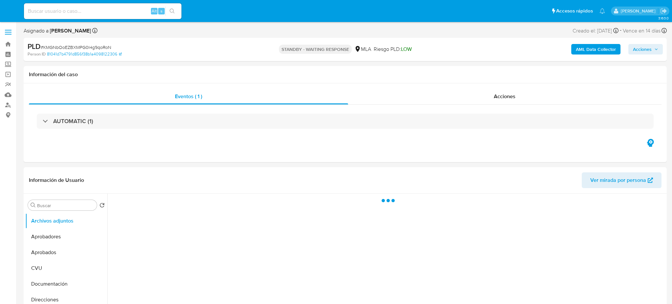
select select "10"
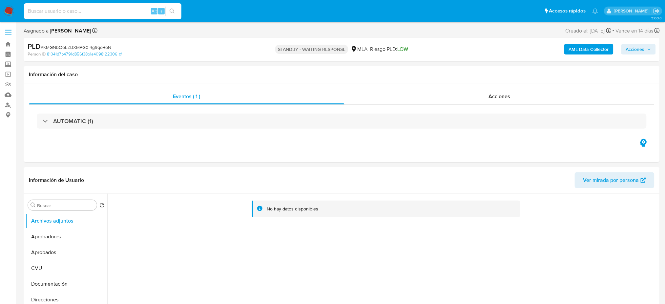
click at [117, 12] on input at bounding box center [102, 11] width 157 height 9
paste input "Ht4DYGqDxTe0cF4I4pmvHaLb"
type input "Ht4DYGqDxTe0cF4I4pmvHaLb"
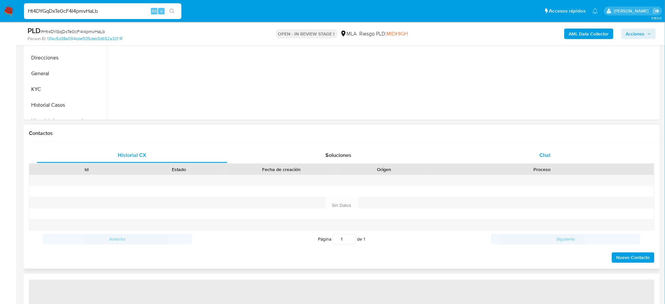
click at [550, 152] on div "Chat" at bounding box center [545, 155] width 191 height 16
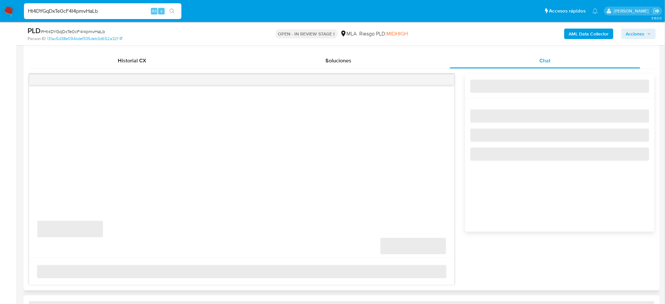
select select "10"
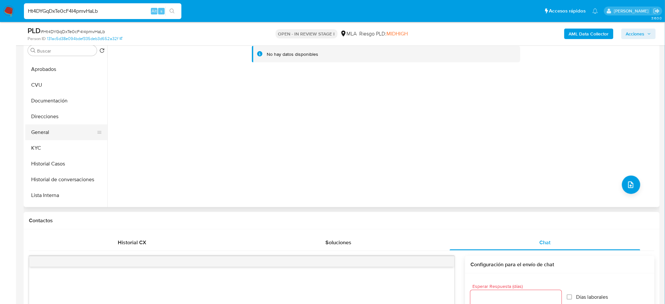
scroll to position [44, 0]
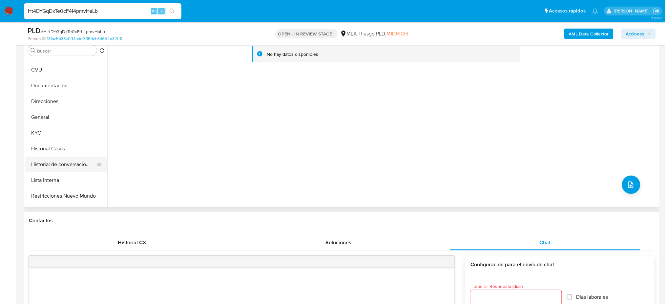
click at [60, 170] on button "Historial de conversaciones" at bounding box center [63, 164] width 77 height 16
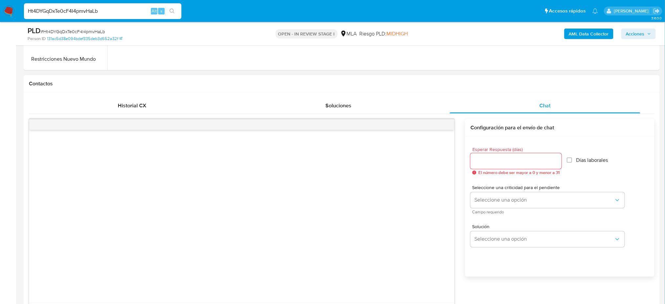
scroll to position [262, 0]
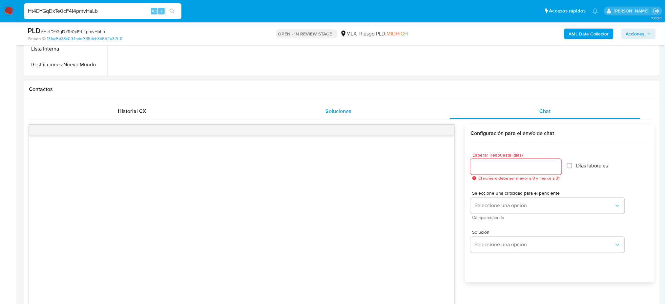
click at [350, 108] on span "Soluciones" at bounding box center [338, 111] width 26 height 8
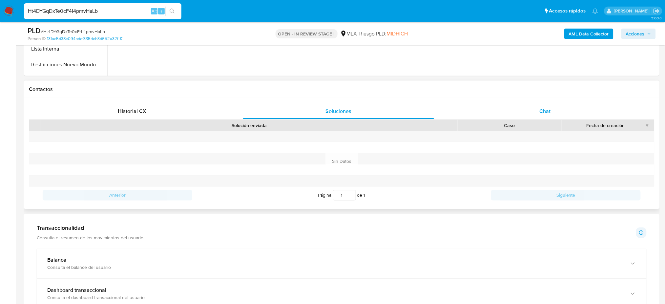
click at [533, 104] on div "Chat" at bounding box center [545, 111] width 191 height 16
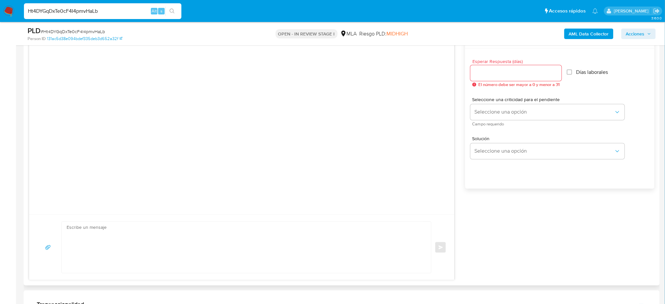
scroll to position [394, 0]
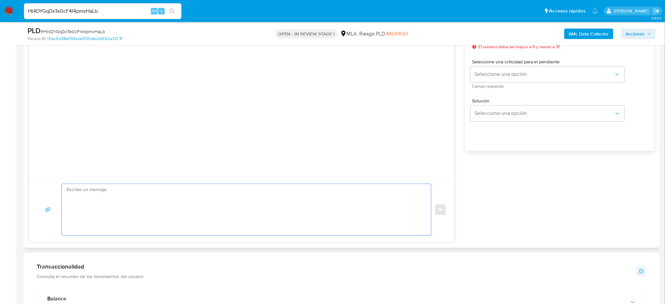
click at [238, 230] on textarea at bounding box center [245, 209] width 356 height 51
click at [186, 130] on div at bounding box center [241, 90] width 425 height 173
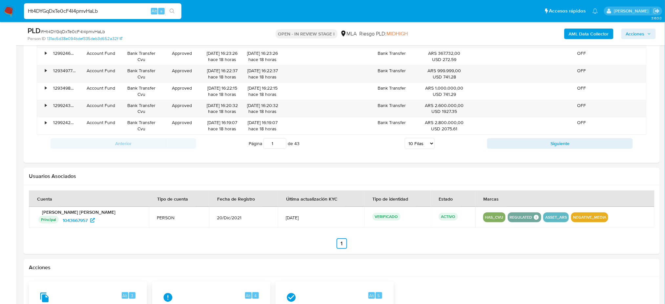
scroll to position [1005, 0]
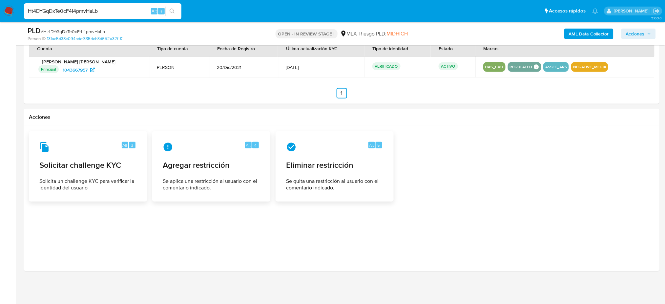
drag, startPoint x: 109, startPoint y: 13, endPoint x: 0, endPoint y: 15, distance: 108.9
click at [0, 16] on nav "Pausado Ver notificaciones Ht4DYGqDxTe0cF4I4pmvHaLb Alt s Accesos rápidos Presi…" at bounding box center [332, 11] width 665 height 22
drag, startPoint x: 127, startPoint y: 13, endPoint x: 0, endPoint y: 8, distance: 126.8
click at [0, 8] on nav "Pausado Ver notificaciones Ht4DYGqDxTe0cF4I4pmvHaLb Alt s Accesos rápidos Presi…" at bounding box center [332, 11] width 665 height 22
paste input "whzfTHqVkCBAsA664ETtt4xV"
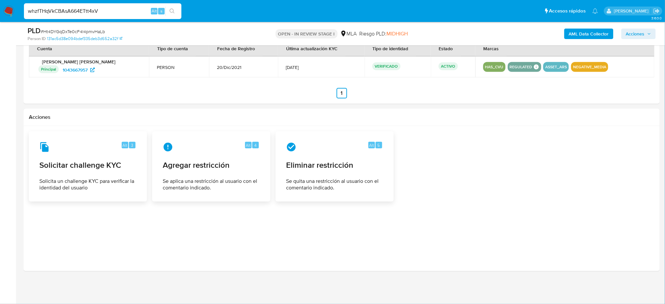
type input "whzfTHqVkCBAsA664ETtt4xV"
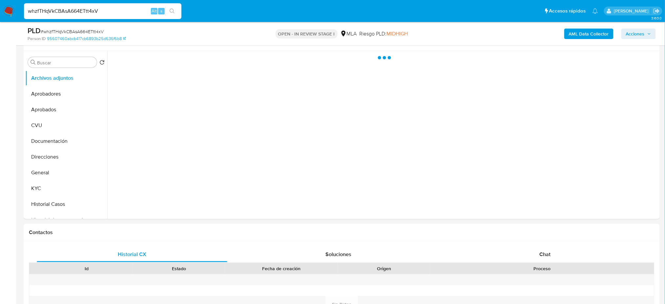
scroll to position [175, 0]
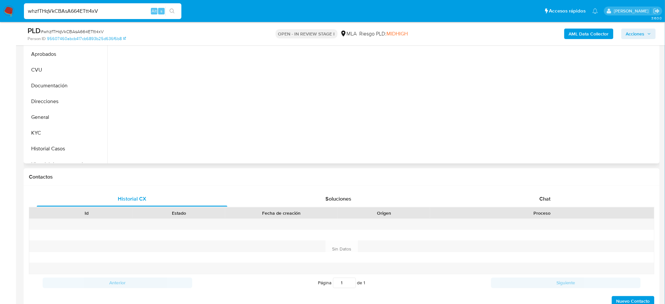
select select "10"
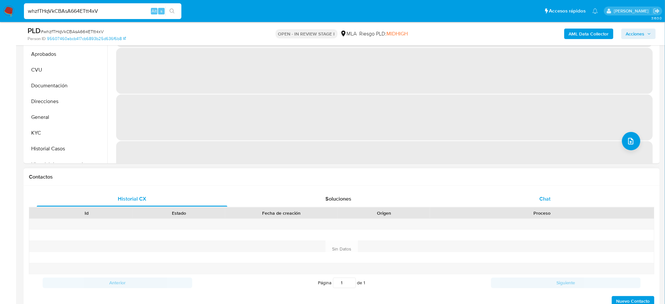
click at [550, 203] on div "Chat" at bounding box center [545, 199] width 191 height 16
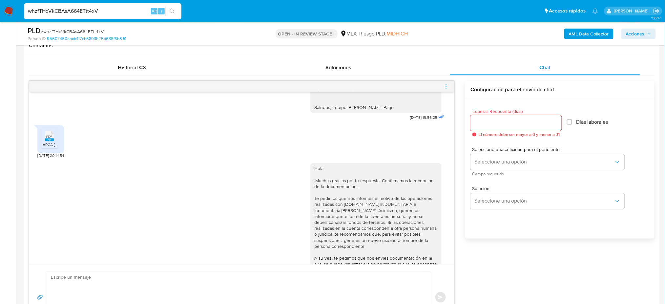
scroll to position [418, 0]
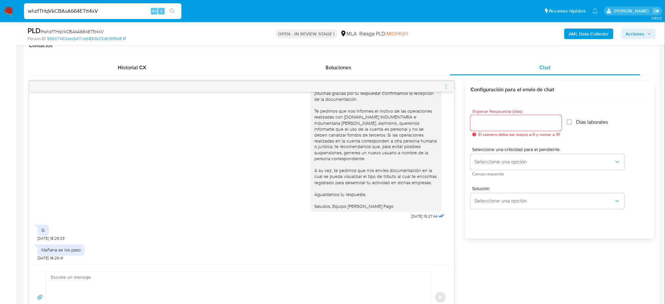
click at [124, 286] on textarea at bounding box center [237, 297] width 372 height 51
paste textarea "Hola, Esperamos que te encuentres muy bien. Te consultamos si tuviste oportunid…"
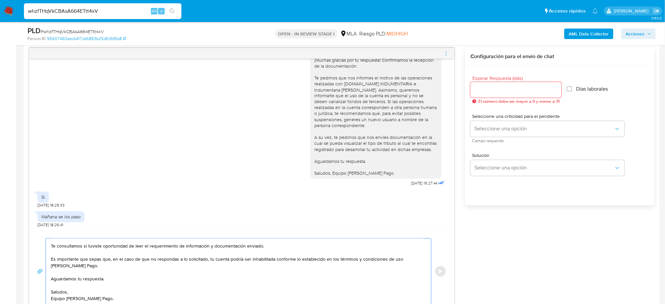
type textarea "Hola, Esperamos que te encuentres muy bien. Te consultamos si tuviste oportunid…"
click at [505, 90] on input "Esperar Respuesta (días)" at bounding box center [515, 90] width 91 height 9
type input "1"
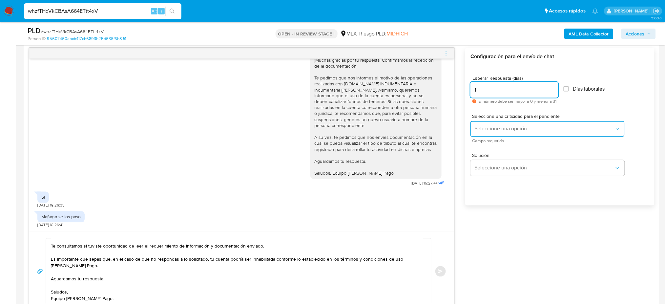
click at [478, 126] on span "Seleccione una opción" at bounding box center [544, 129] width 140 height 7
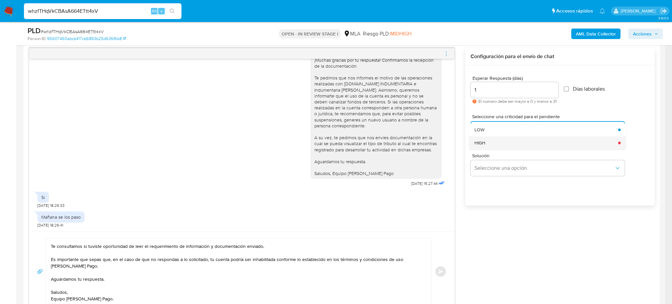
click at [480, 138] on div "HIGH" at bounding box center [544, 142] width 140 height 13
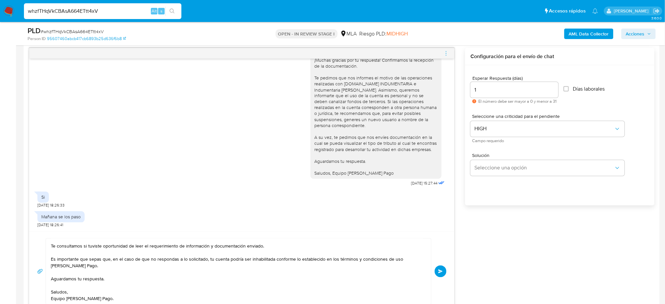
click at [444, 268] on button "Enviar" at bounding box center [441, 271] width 12 height 12
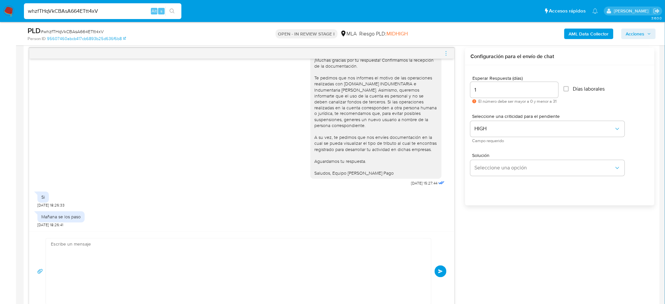
scroll to position [532, 0]
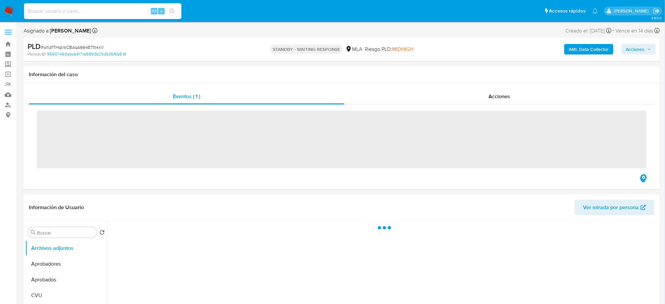
click at [94, 9] on input at bounding box center [102, 11] width 157 height 9
paste input "8BKuNfhGqselxA0ct5prLnK5"
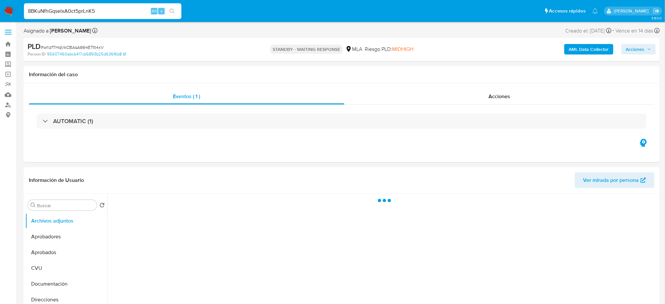
type input "8BKuNfhGqselxA0ct5prLnK5"
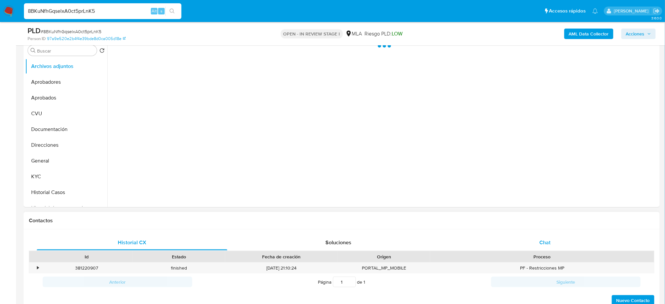
click at [551, 241] on div "Chat" at bounding box center [545, 243] width 191 height 16
select select "10"
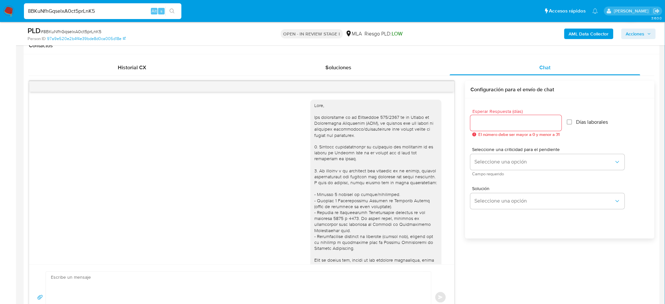
scroll to position [1050, 0]
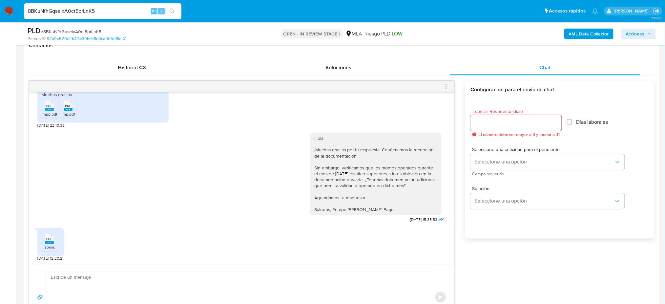
click at [51, 243] on rect at bounding box center [49, 242] width 9 height 3
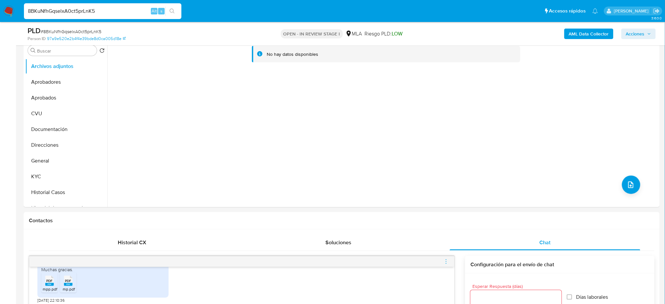
drag, startPoint x: 44, startPoint y: 165, endPoint x: 9, endPoint y: 168, distance: 35.9
click at [44, 165] on button "General" at bounding box center [66, 161] width 82 height 16
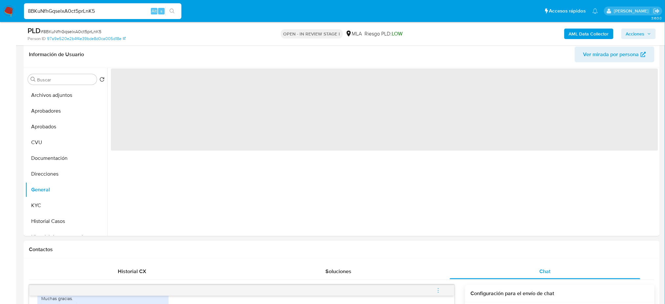
scroll to position [87, 0]
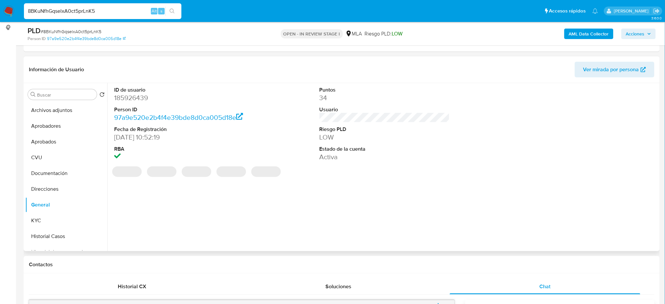
click at [124, 99] on dd "185926439" at bounding box center [179, 97] width 130 height 9
drag, startPoint x: 124, startPoint y: 99, endPoint x: 134, endPoint y: 105, distance: 12.2
click at [124, 99] on dd "185926439" at bounding box center [179, 97] width 130 height 9
copy dd "185926439"
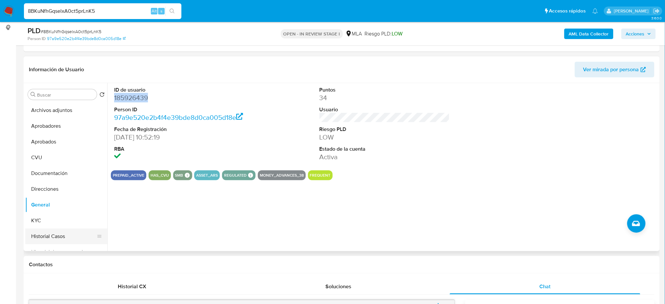
click at [53, 239] on button "Historial Casos" at bounding box center [63, 236] width 77 height 16
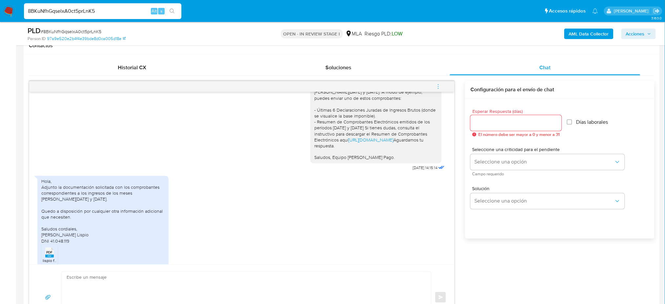
scroll to position [657, 0]
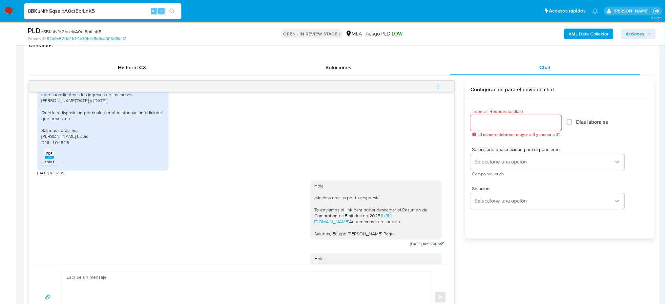
click at [49, 165] on span "lispio facturas [PERSON_NAME] .pdf" at bounding box center [74, 162] width 63 height 6
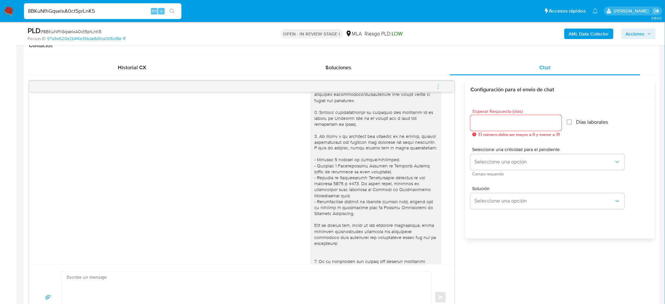
scroll to position [0, 0]
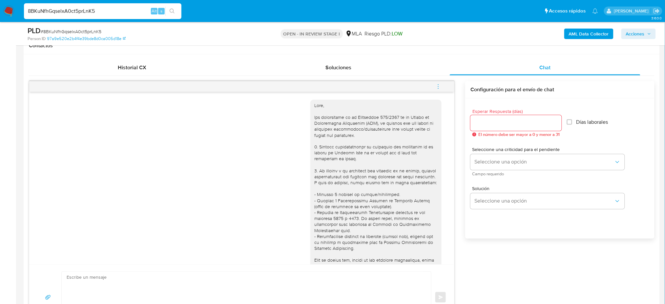
click at [88, 26] on div "PLD # 8BKuNfhGqselxA0ct5prLnK5" at bounding box center [131, 31] width 207 height 10
copy span "8BKuNfhGqselxA0ct5prLnK5"
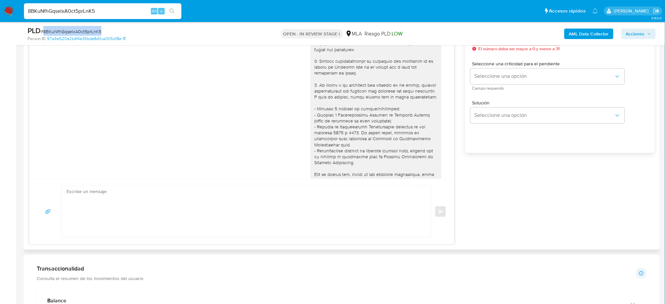
scroll to position [394, 0]
click at [94, 191] on textarea at bounding box center [245, 209] width 356 height 51
paste textarea "Hola, Muchas gracias por la respuesta. Analizamos tu caso y notamos que la info…"
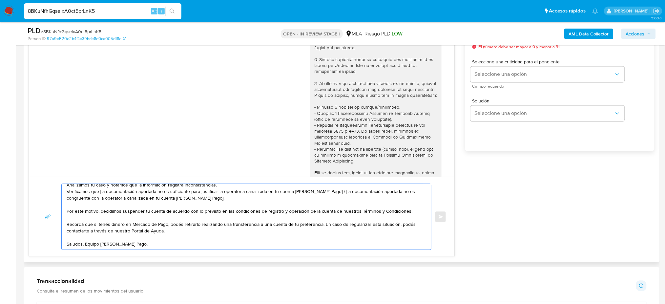
scroll to position [0, 0]
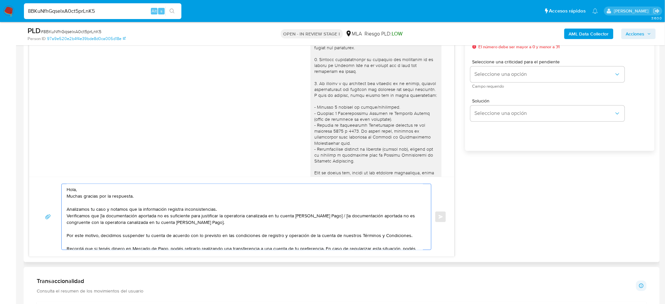
drag, startPoint x: 215, startPoint y: 225, endPoint x: 329, endPoint y: 217, distance: 115.1
click at [329, 217] on textarea "Hola, Muchas gracias por la respuesta. Analizamos tu caso y notamos que la info…" at bounding box center [245, 217] width 356 height 66
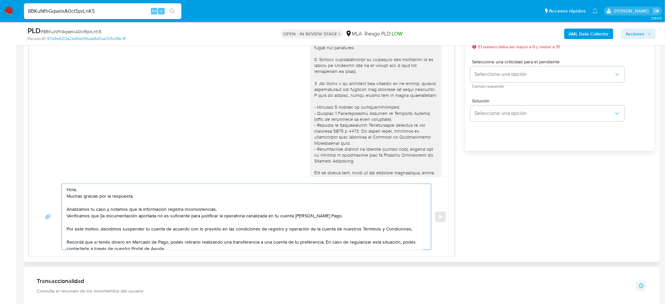
click at [101, 219] on textarea "Hola, Muchas gracias por la respuesta. Analizamos tu caso y notamos que la info…" at bounding box center [245, 217] width 356 height 66
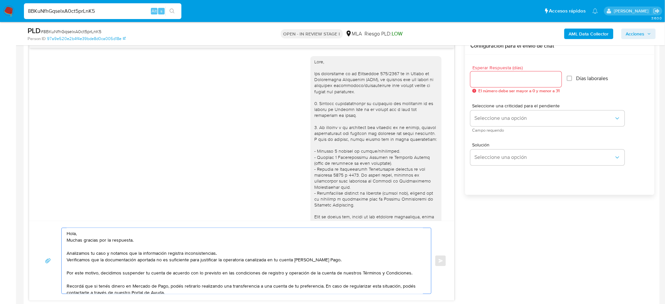
type textarea "Hola, Muchas gracias por la respuesta. Analizamos tu caso y notamos que la info…"
click at [486, 89] on span "El número debe ser mayor a 0 y menor a 31" at bounding box center [518, 91] width 81 height 5
click at [485, 84] on div at bounding box center [515, 80] width 91 height 16
click at [480, 78] on input "Esperar Respuesta (días)" at bounding box center [515, 79] width 91 height 9
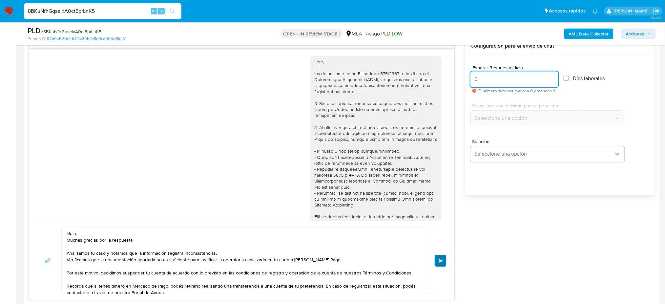
type input "0"
click at [440, 258] on button "Enviar" at bounding box center [441, 261] width 12 height 12
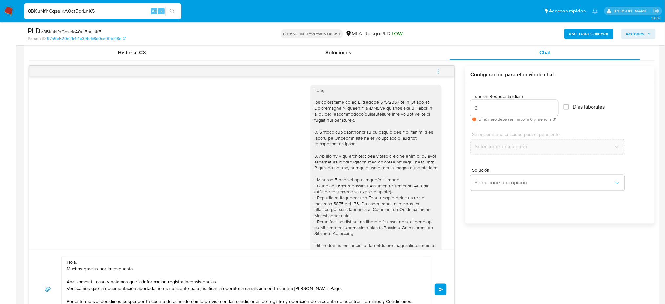
scroll to position [306, 0]
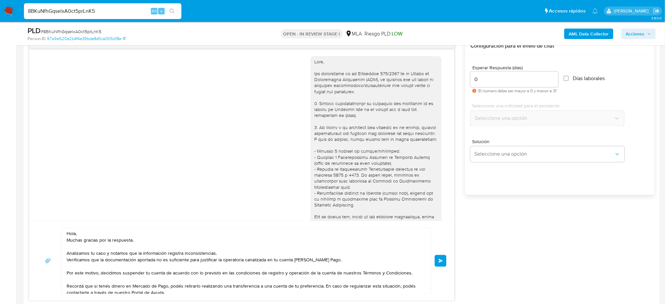
click at [442, 255] on button "Enviar" at bounding box center [441, 261] width 12 height 12
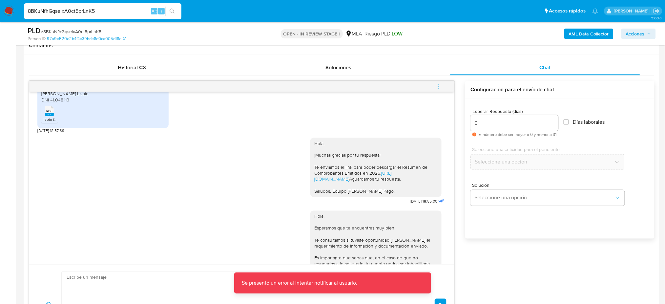
scroll to position [1183, 0]
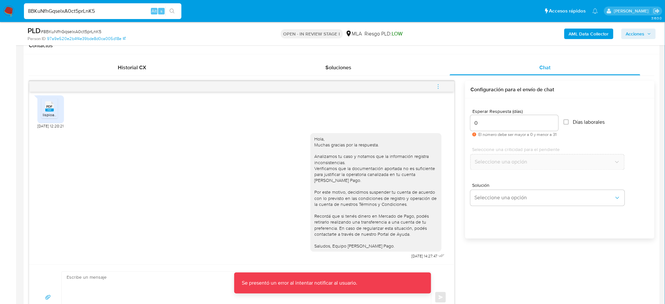
click at [438, 84] on icon "menu-action" at bounding box center [438, 87] width 6 height 6
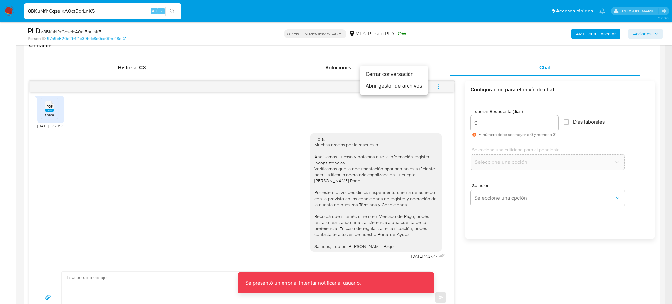
click at [385, 75] on li "Cerrar conversación" at bounding box center [393, 74] width 67 height 12
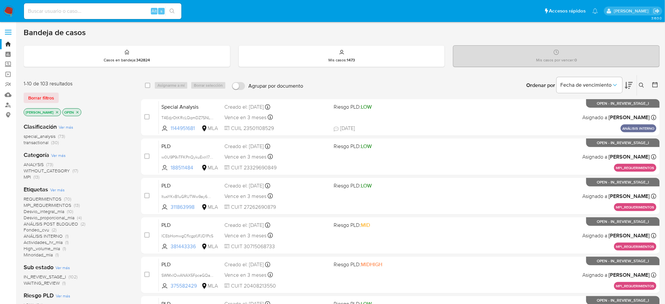
click at [639, 86] on icon at bounding box center [641, 85] width 5 height 5
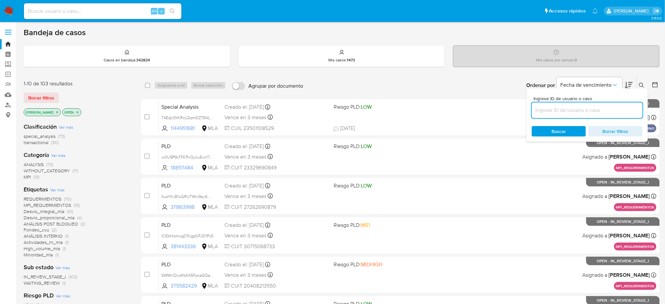
click at [600, 110] on input at bounding box center [587, 110] width 111 height 9
type input "8BKuNfhGqselxA0ct5prLnK5"
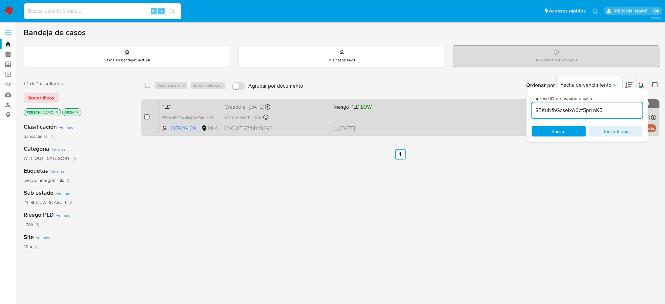
click at [148, 115] on input "checkbox" at bounding box center [146, 116] width 5 height 5
checkbox input "true"
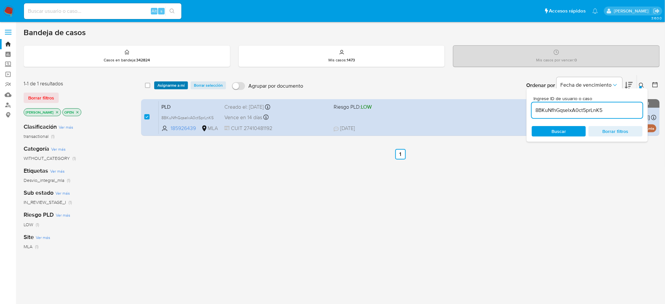
click at [175, 88] on span "Asignarme a mí" at bounding box center [170, 85] width 27 height 7
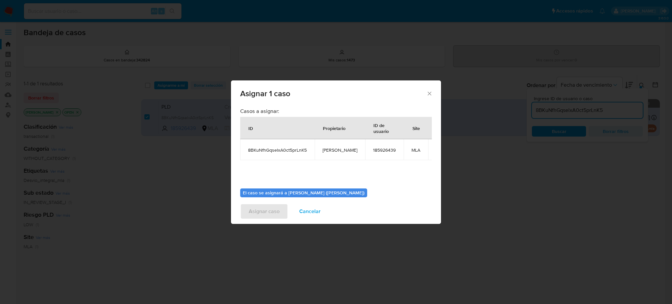
click at [330, 146] on td "[PERSON_NAME]" at bounding box center [340, 149] width 51 height 21
copy span "[PERSON_NAME]"
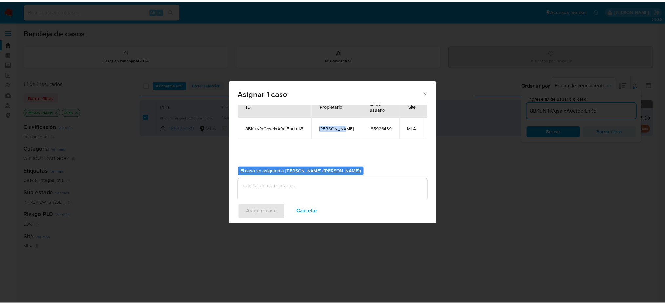
scroll to position [33, 0]
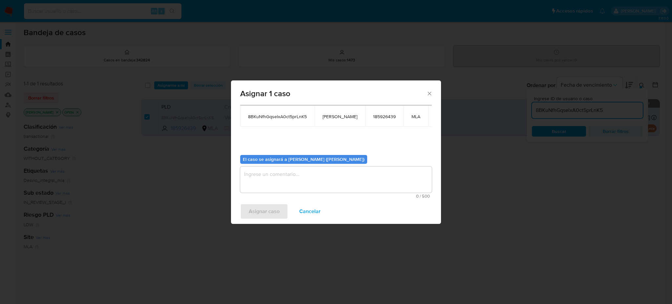
click at [287, 172] on textarea "assign-modal" at bounding box center [336, 179] width 192 height 26
paste textarea "[PERSON_NAME]"
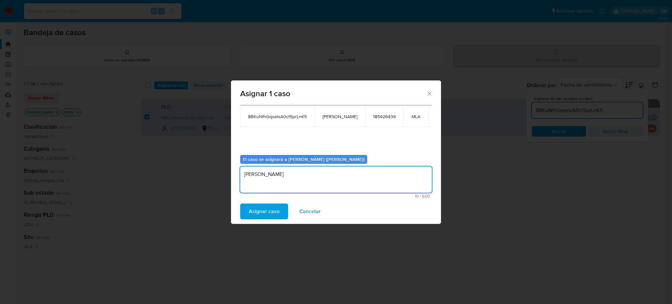
type textarea "[PERSON_NAME]"
click at [270, 215] on span "Asignar caso" at bounding box center [264, 211] width 31 height 14
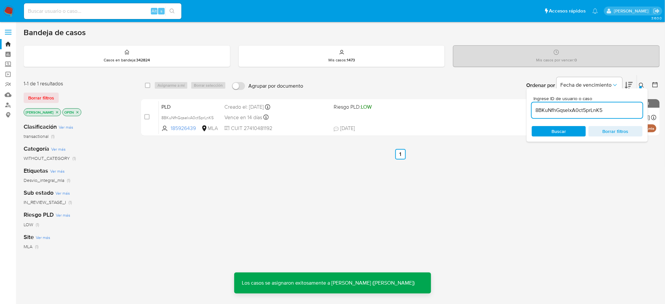
click at [197, 105] on span "PLD" at bounding box center [190, 106] width 58 height 9
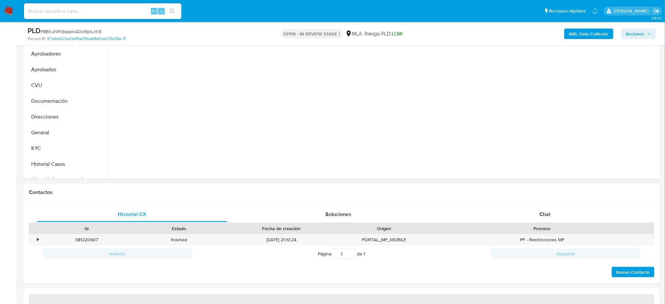
scroll to position [175, 0]
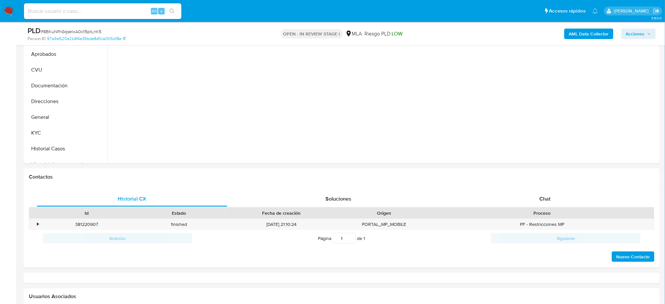
select select "10"
click at [558, 200] on div "Chat" at bounding box center [545, 199] width 191 height 16
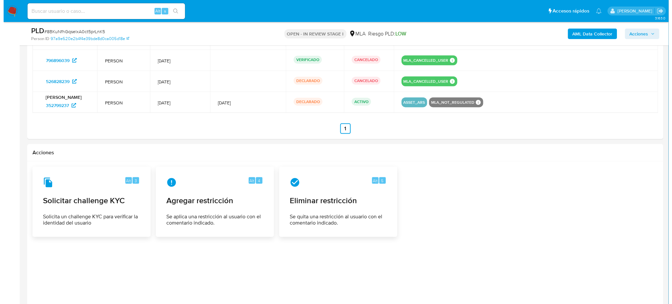
scroll to position [1172, 0]
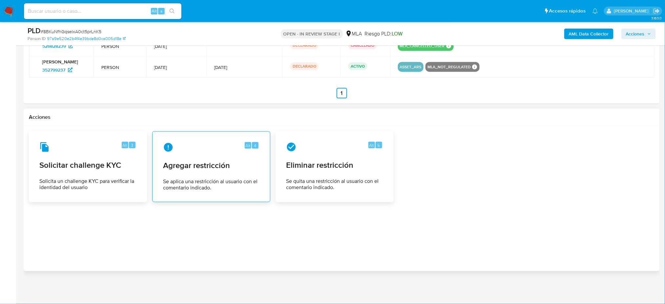
click at [196, 179] on span "Se aplica una restricción al usuario con el comentario indicado." at bounding box center [211, 184] width 96 height 13
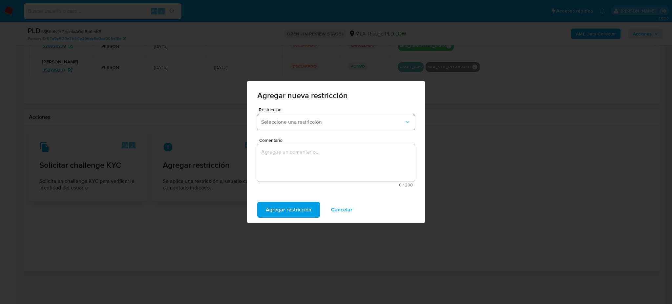
click at [302, 120] on span "Seleccione una restricción" at bounding box center [332, 122] width 143 height 7
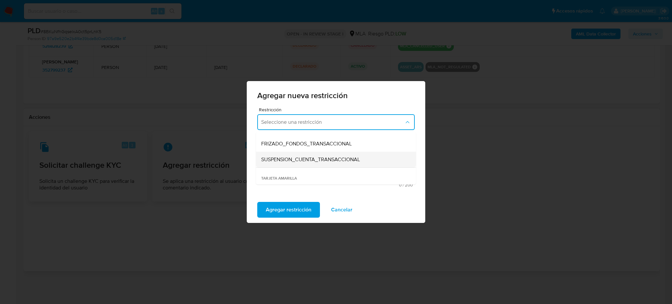
scroll to position [87, 0]
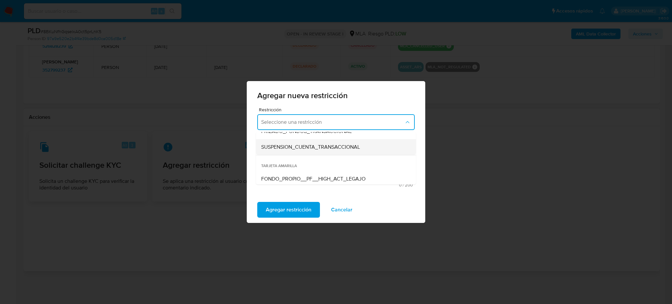
click at [298, 145] on span "SUSPENSION_CUENTA_TRANSACCIONAL" at bounding box center [310, 147] width 99 height 7
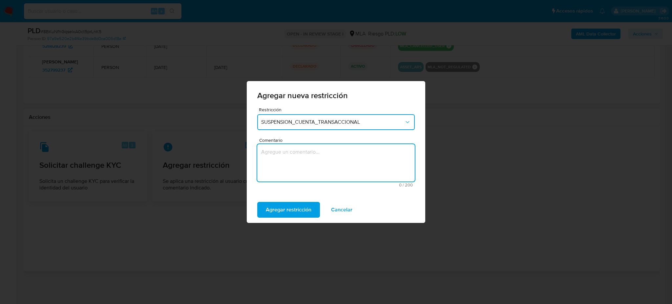
click at [301, 159] on textarea "Comentario" at bounding box center [335, 162] width 157 height 37
type textarea "AML"
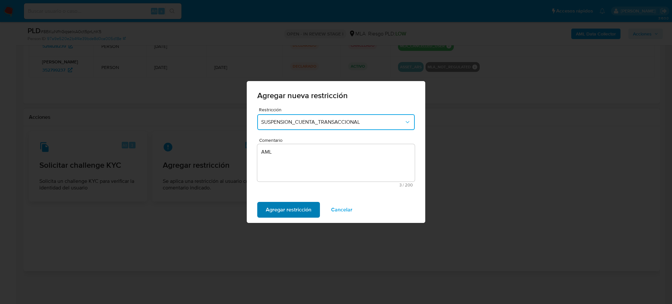
click at [275, 206] on span "Agregar restricción" at bounding box center [289, 209] width 46 height 14
click at [275, 206] on span "Confirmar" at bounding box center [278, 209] width 24 height 14
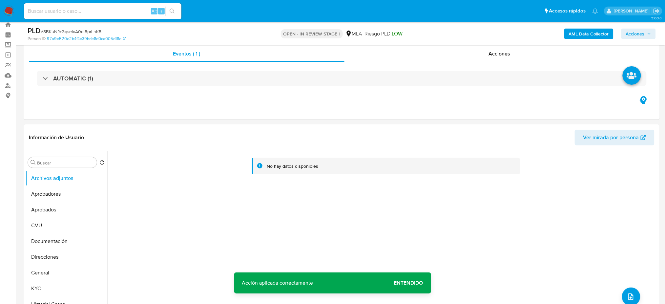
scroll to position [0, 0]
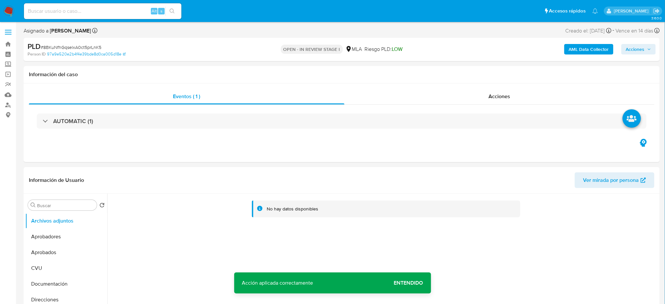
click at [576, 50] on b "AML Data Collector" at bounding box center [589, 49] width 40 height 10
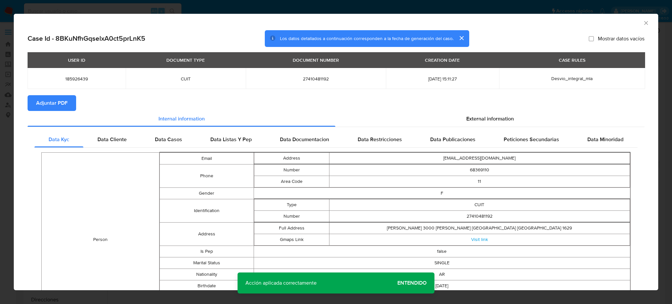
click at [60, 98] on span "Adjuntar PDF" at bounding box center [51, 103] width 31 height 14
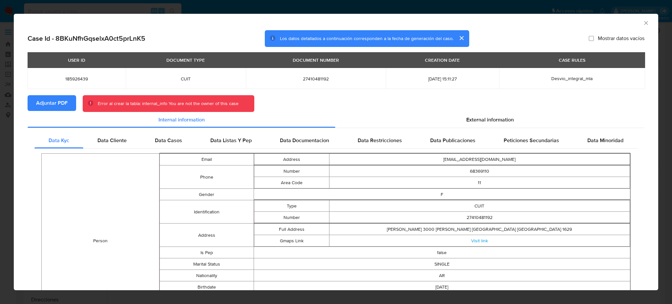
click at [643, 20] on icon "Cerrar ventana" at bounding box center [646, 23] width 7 height 7
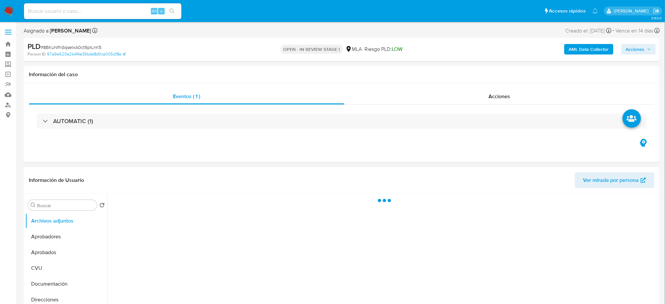
select select "10"
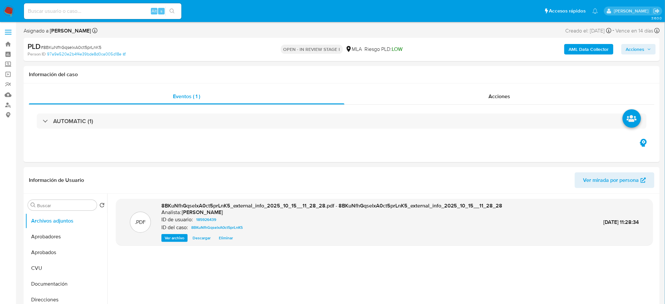
click at [580, 53] on b "AML Data Collector" at bounding box center [589, 49] width 40 height 10
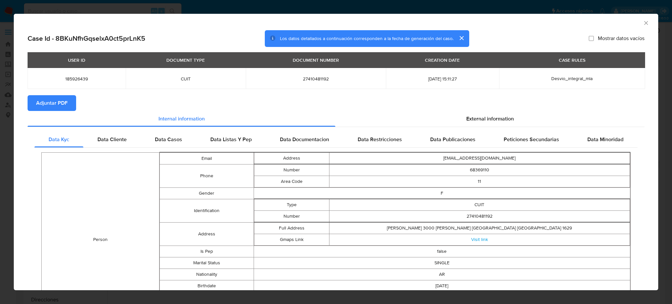
click at [62, 105] on span "Adjuntar PDF" at bounding box center [51, 103] width 31 height 14
click at [643, 23] on icon "Cerrar ventana" at bounding box center [646, 23] width 7 height 7
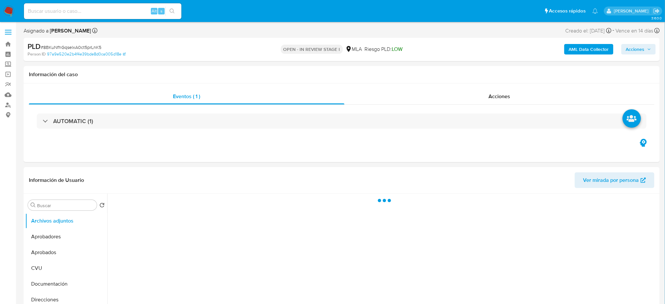
select select "10"
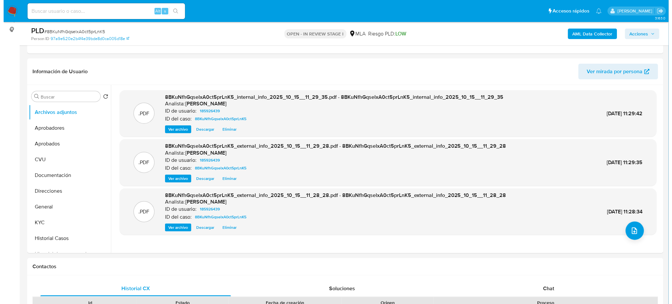
scroll to position [87, 0]
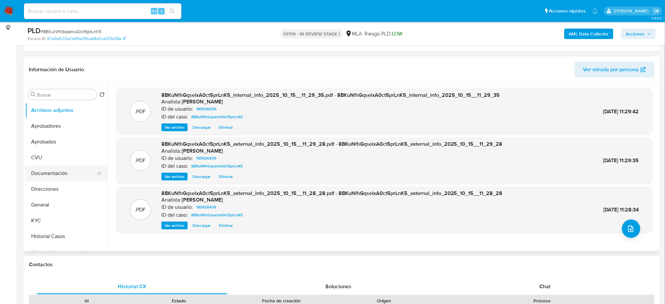
drag, startPoint x: 39, startPoint y: 202, endPoint x: 86, endPoint y: 171, distance: 56.3
click at [39, 202] on button "General" at bounding box center [66, 205] width 82 height 16
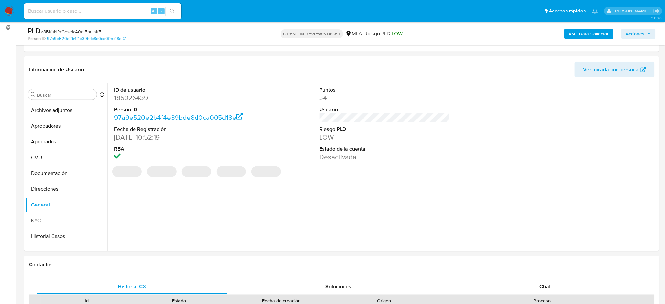
click at [128, 97] on dd "185926439" at bounding box center [179, 97] width 130 height 9
copy dd "185926439"
click at [64, 110] on button "Archivos adjuntos" at bounding box center [63, 110] width 77 height 16
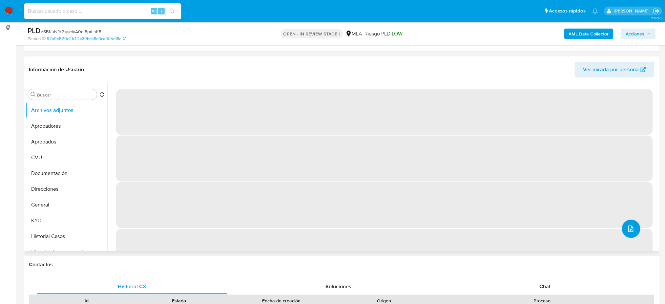
click at [635, 228] on button "upload-file" at bounding box center [631, 228] width 18 height 18
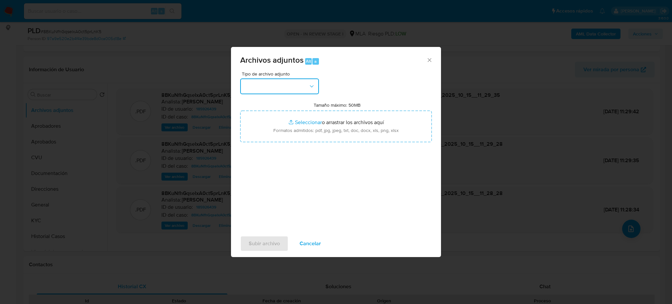
click at [297, 84] on button "button" at bounding box center [279, 86] width 79 height 16
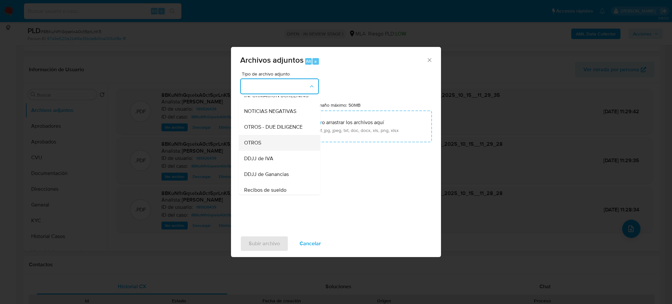
click at [274, 144] on div "OTROS" at bounding box center [277, 143] width 67 height 16
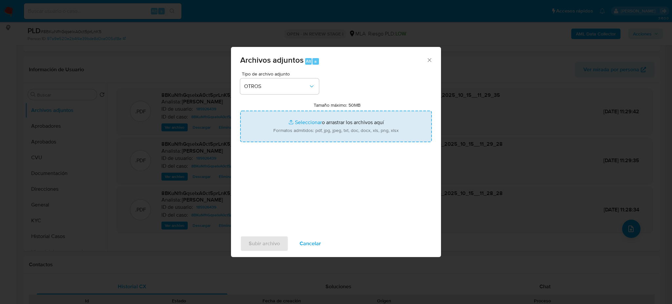
click at [298, 131] on input "Tamaño máximo: 50MB Seleccionar archivos" at bounding box center [336, 126] width 192 height 31
type input "C:\fakepath\Caselog 8BKuNfhGqselxA0ct5prLnK5_2025_08_18_17_17_30.docx"
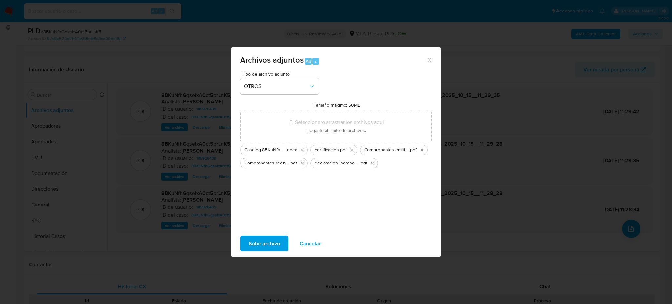
click at [266, 245] on span "Subir archivo" at bounding box center [264, 243] width 31 height 14
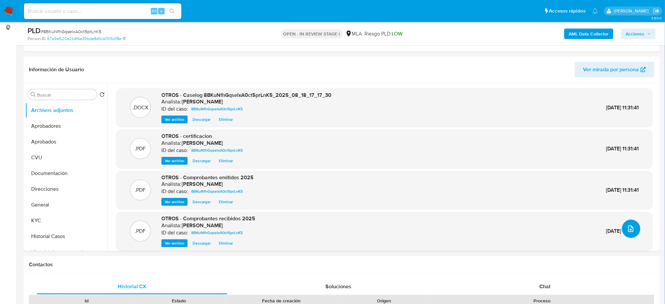
click at [627, 231] on icon "upload-file" at bounding box center [631, 229] width 8 height 8
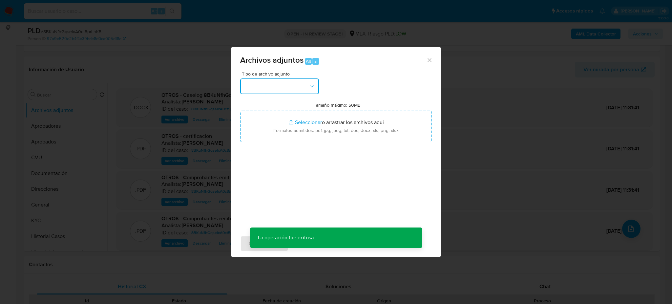
click at [289, 91] on button "button" at bounding box center [279, 86] width 79 height 16
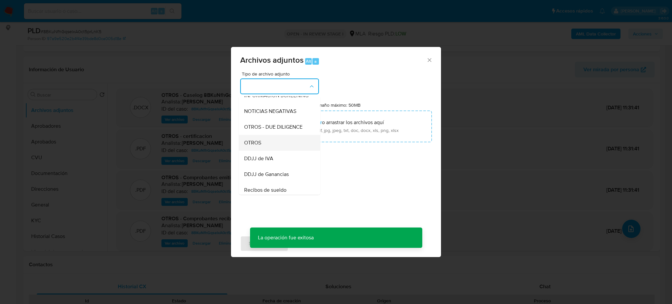
click at [264, 147] on div "OTROS" at bounding box center [277, 143] width 67 height 16
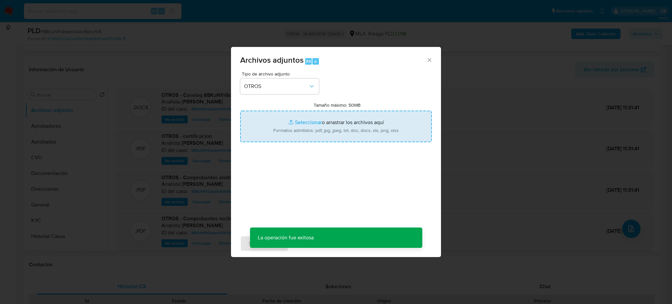
click at [302, 129] on input "Tamaño máximo: 50MB Seleccionar archivos" at bounding box center [336, 126] width 192 height 31
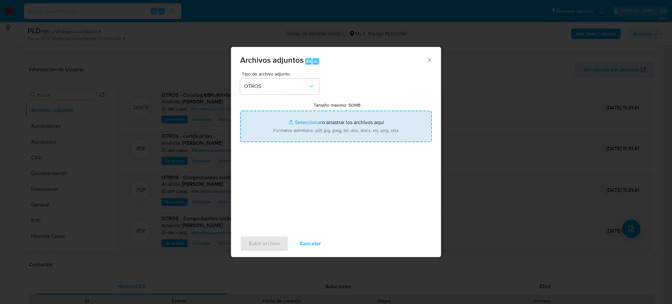
type input "C:\fakepath\Movimientos 8BKuNfhGqselxA0ct5prLnK5.xlsx"
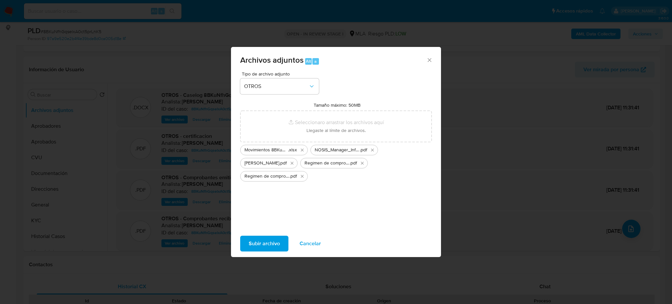
click at [247, 244] on button "Subir archivo" at bounding box center [264, 244] width 48 height 16
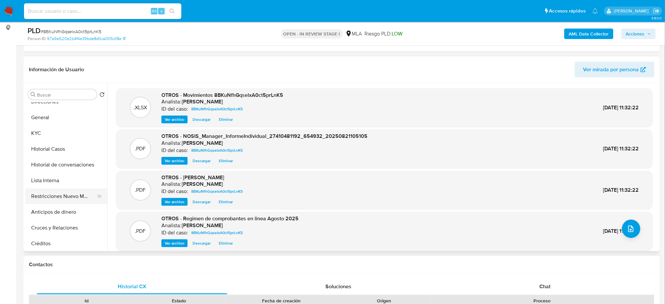
click at [53, 195] on button "Restricciones Nuevo Mundo" at bounding box center [63, 196] width 77 height 16
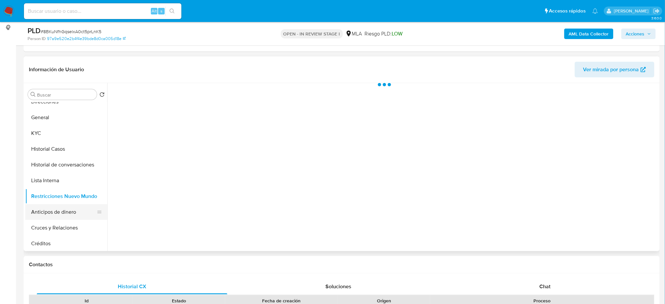
scroll to position [0, 0]
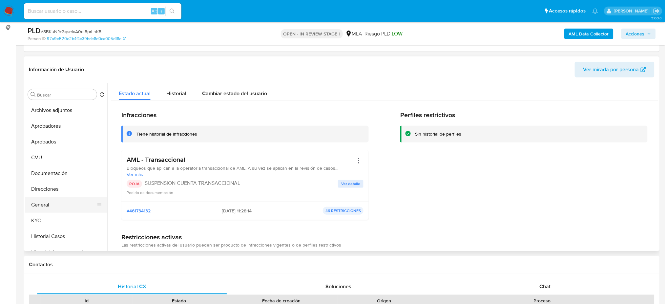
click at [41, 201] on button "General" at bounding box center [63, 205] width 77 height 16
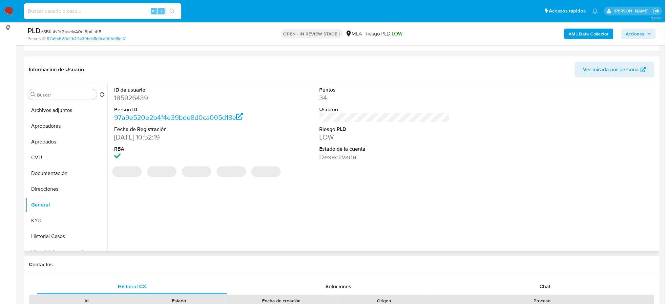
click at [130, 102] on dd "185926439" at bounding box center [179, 97] width 130 height 9
copy dd "185926439"
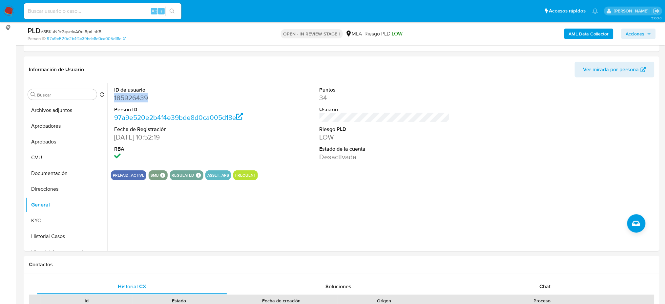
click at [629, 33] on span "Acciones" at bounding box center [635, 34] width 19 height 10
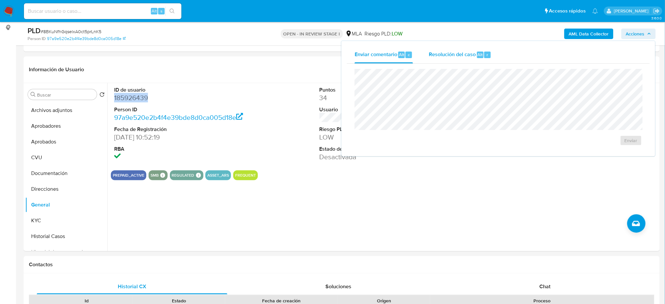
click at [469, 52] on span "Resolución del caso" at bounding box center [452, 55] width 47 height 8
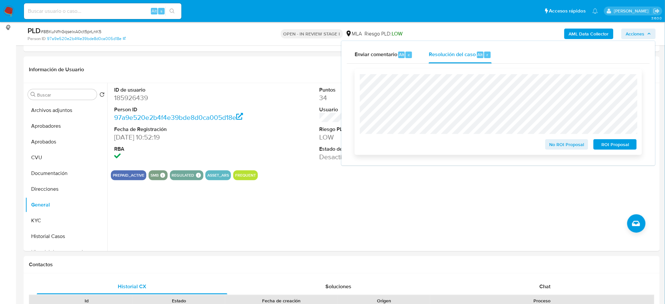
click at [632, 145] on span "ROI Proposal" at bounding box center [615, 144] width 34 height 9
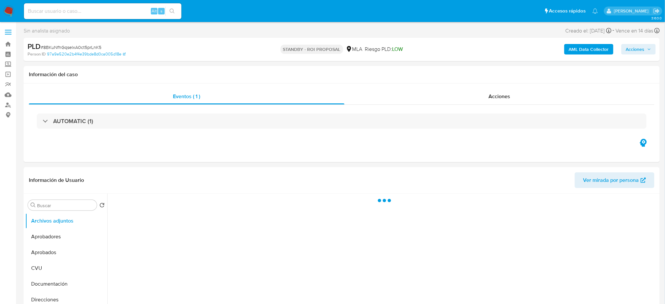
select select "10"
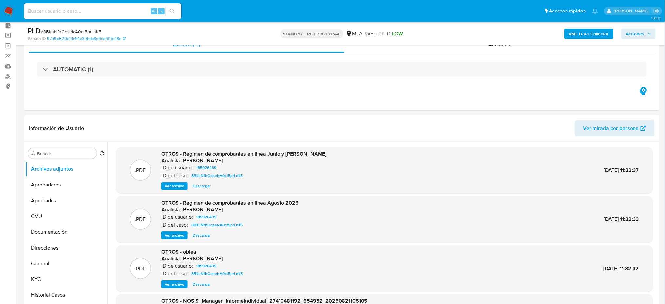
scroll to position [44, 0]
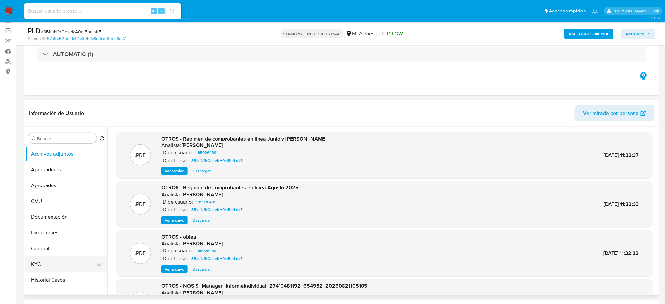
click at [56, 260] on button "KYC" at bounding box center [63, 264] width 77 height 16
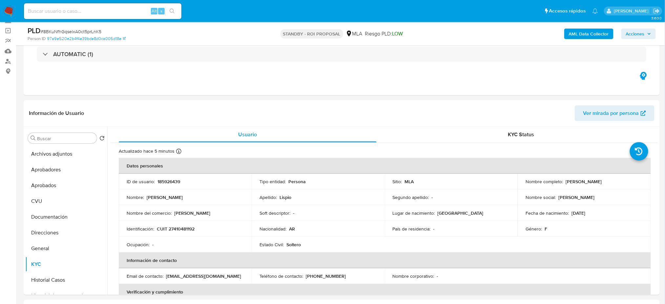
click at [97, 13] on input at bounding box center [102, 11] width 157 height 9
paste input "FN8znjjC2QmeSvCLaD5kjFZT"
type input "FN8znjjC2QmeSvCLaD5kjFZT"
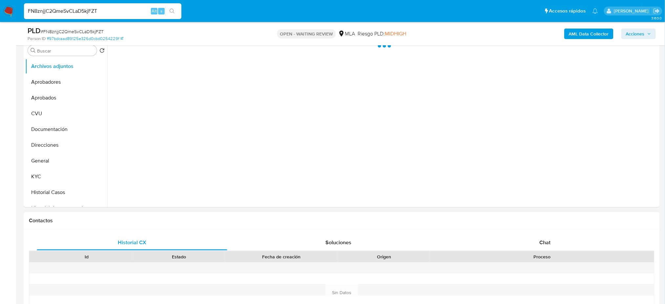
click at [533, 231] on div "Historial CX Soluciones Chat Id Estado Fecha de creación Origen Proceso Anterio…" at bounding box center [342, 284] width 636 height 111
click at [542, 241] on span "Chat" at bounding box center [544, 242] width 11 height 8
select select "10"
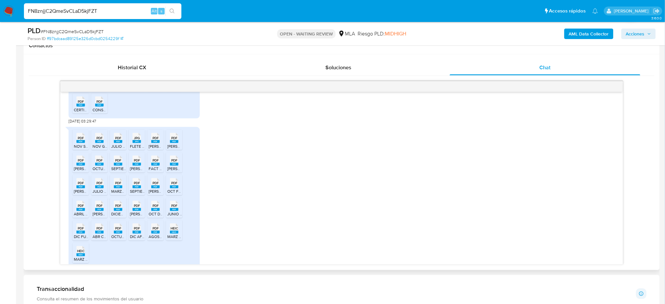
scroll to position [810, 0]
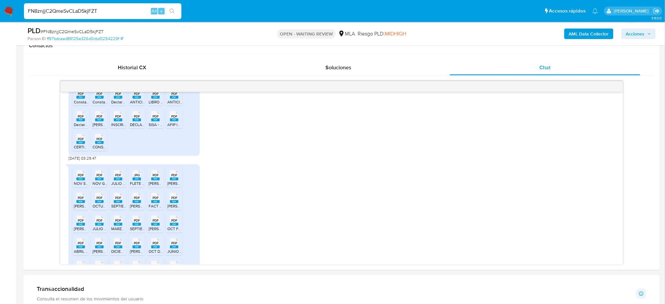
click at [0, 167] on aside "Bandeja Tablero Screening Búsqueda en Listas Watchlist Herramientas Operaciones…" at bounding box center [8, 232] width 16 height 1076
click at [82, 99] on icon "PDF" at bounding box center [80, 93] width 9 height 11
click at [101, 96] on span "PDF" at bounding box center [99, 94] width 6 height 4
drag, startPoint x: 119, startPoint y: 115, endPoint x: 136, endPoint y: 117, distance: 17.5
click at [119, 99] on rect at bounding box center [118, 97] width 9 height 3
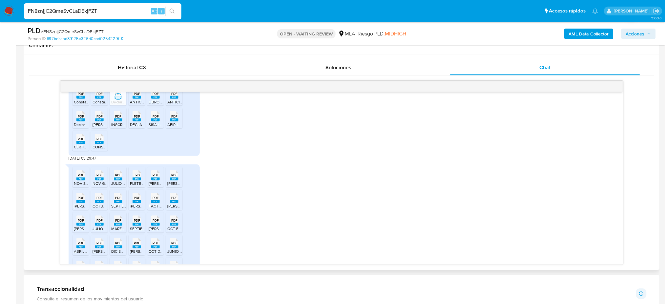
click at [139, 105] on span "ANTICIPOS [PERSON_NAME].pdf" at bounding box center [159, 102] width 58 height 6
click at [155, 105] on span "LIBRO [PERSON_NAME].pdf" at bounding box center [173, 102] width 49 height 6
click at [175, 99] on rect at bounding box center [174, 97] width 9 height 3
click at [175, 118] on span "PDF" at bounding box center [174, 116] width 6 height 4
click at [153, 127] on span "SISA - Carga de Presentaciones.pdf" at bounding box center [180, 125] width 62 height 6
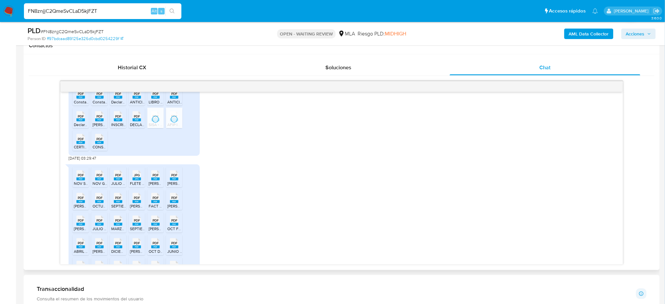
click at [138, 127] on span "DECLARACIÓN 2023.pdf" at bounding box center [151, 125] width 43 height 6
click at [121, 121] on rect at bounding box center [118, 119] width 9 height 3
click at [91, 139] on ul "PDF PDF Constancia de presentacion de bienes personales 2023 Nicolás .pdf PDF …" at bounding box center [133, 119] width 123 height 68
drag, startPoint x: 77, startPoint y: 138, endPoint x: 77, endPoint y: 159, distance: 20.7
click at [77, 121] on rect at bounding box center [80, 119] width 9 height 3
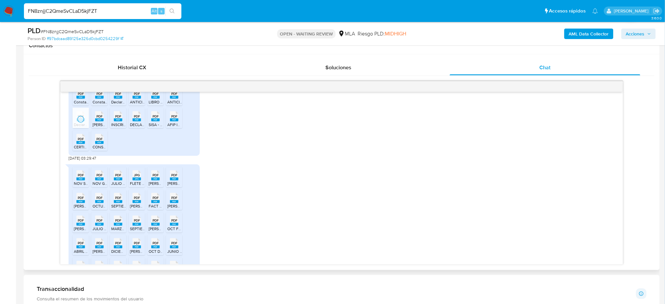
click at [77, 150] on span "CERTIFICADO MI PYME.pdf" at bounding box center [98, 147] width 48 height 6
click at [101, 153] on ul "PDF PDF Constancia de presentacion de bienes personales 2023 Nicolás .pdf PDF …" at bounding box center [133, 119] width 123 height 68
click at [96, 150] on span "CONSTANCIA INSCRIPCIÓN NICOLÁS .pdf" at bounding box center [137, 147] width 89 height 6
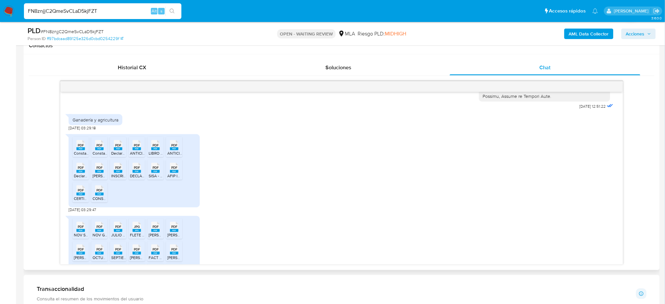
scroll to position [766, 0]
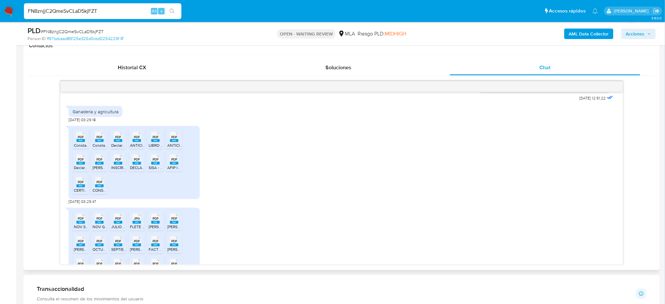
click at [263, 166] on div "PDF PDF Constancia de presentacion de bienes personales 2023 Nicolás .pdf PDF …" at bounding box center [342, 164] width 546 height 82
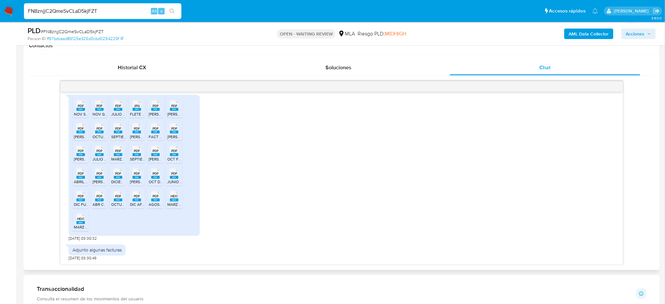
scroll to position [854, 0]
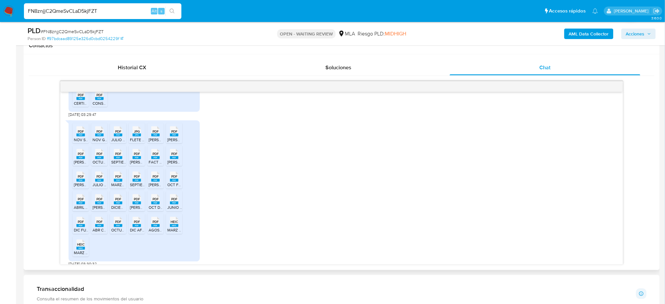
click at [80, 136] on rect at bounding box center [80, 135] width 9 height 3
click at [102, 136] on rect at bounding box center [99, 135] width 9 height 3
click at [113, 142] on span "JULIO AGROQUÍMICOS RUZZO.pdf" at bounding box center [150, 140] width 79 height 6
click at [134, 142] on span "FLETE JUNIO.jpg" at bounding box center [145, 140] width 30 height 6
click at [158, 142] on span "CRISTIAN FEBRERO.pdf" at bounding box center [176, 140] width 55 height 6
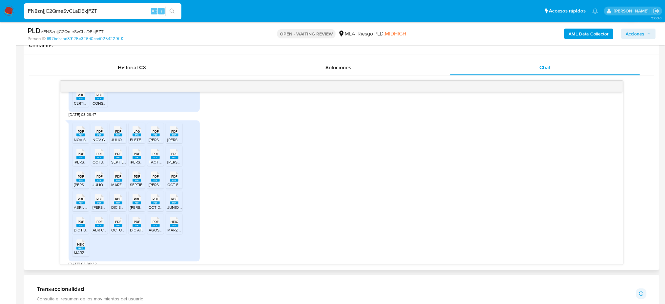
click at [171, 137] on icon "PDF" at bounding box center [174, 131] width 9 height 11
drag, startPoint x: 171, startPoint y: 177, endPoint x: 165, endPoint y: 175, distance: 6.2
click at [171, 159] on rect at bounding box center [174, 157] width 9 height 3
click at [156, 159] on rect at bounding box center [155, 157] width 9 height 3
click at [137, 160] on icon "PDF" at bounding box center [137, 153] width 9 height 11
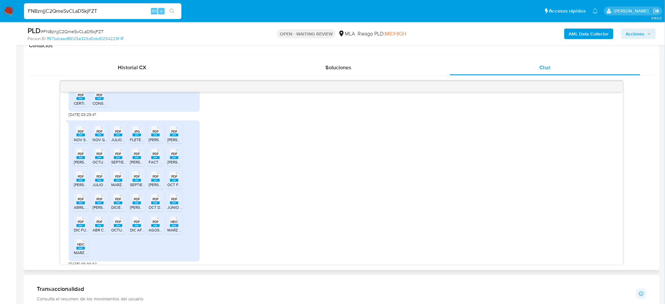
click at [118, 160] on icon "PDF" at bounding box center [118, 153] width 9 height 11
click at [105, 160] on div "PDF PDF" at bounding box center [100, 153] width 14 height 13
click at [84, 159] on rect at bounding box center [80, 157] width 9 height 3
click at [80, 188] on span "JULIO MADERZANA.pdf" at bounding box center [92, 185] width 37 height 6
click at [97, 182] on icon "PDF" at bounding box center [99, 176] width 9 height 11
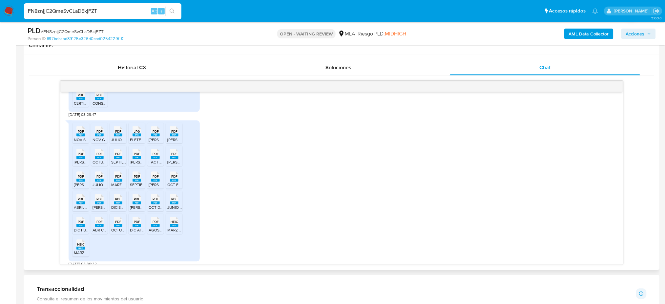
click at [121, 182] on rect at bounding box center [118, 180] width 9 height 3
drag, startPoint x: 138, startPoint y: 198, endPoint x: 148, endPoint y: 198, distance: 10.5
click at [138, 182] on rect at bounding box center [137, 180] width 9 height 3
click at [153, 182] on rect at bounding box center [155, 180] width 9 height 3
click at [173, 182] on rect at bounding box center [174, 180] width 9 height 3
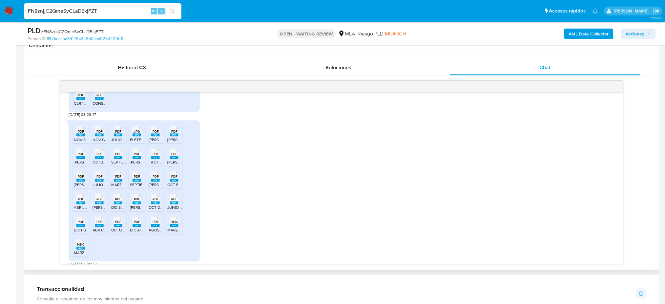
click at [173, 205] on icon "PDF" at bounding box center [174, 199] width 9 height 11
click at [153, 201] on span "PDF" at bounding box center [156, 199] width 6 height 4
click at [137, 201] on span "PDF" at bounding box center [137, 199] width 6 height 4
click at [111, 205] on div "PDF PDF" at bounding box center [118, 198] width 14 height 13
click at [103, 204] on icon at bounding box center [99, 199] width 9 height 10
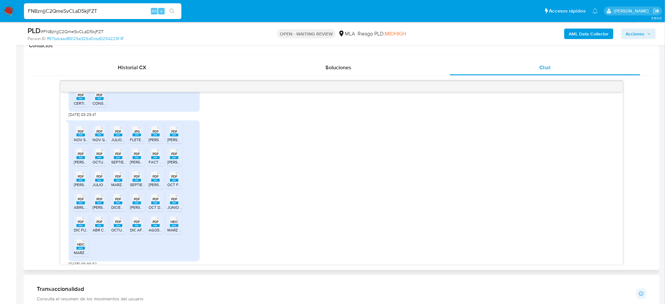
click at [81, 201] on span "PDF" at bounding box center [81, 199] width 6 height 4
click at [80, 224] on span "PDF" at bounding box center [81, 222] width 6 height 4
click at [95, 228] on div "PDF PDF" at bounding box center [100, 221] width 14 height 13
click at [122, 227] on rect at bounding box center [118, 225] width 9 height 3
click at [137, 227] on rect at bounding box center [137, 225] width 9 height 3
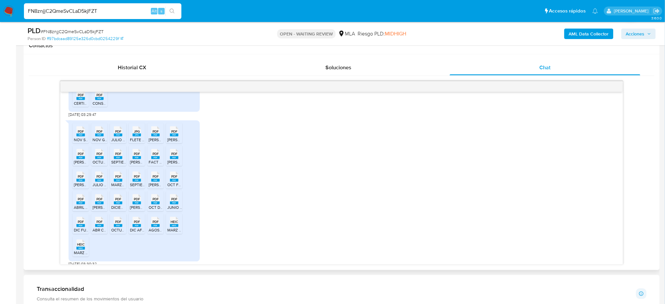
click at [159, 227] on icon at bounding box center [155, 222] width 9 height 10
click at [172, 224] on span "HEIC" at bounding box center [175, 222] width 8 height 4
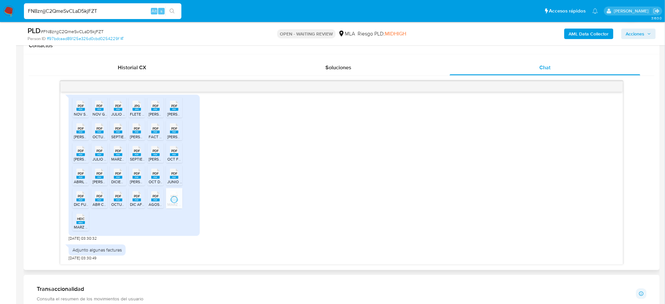
click at [81, 228] on span "MARZ ECHEQ.heic" at bounding box center [90, 227] width 33 height 6
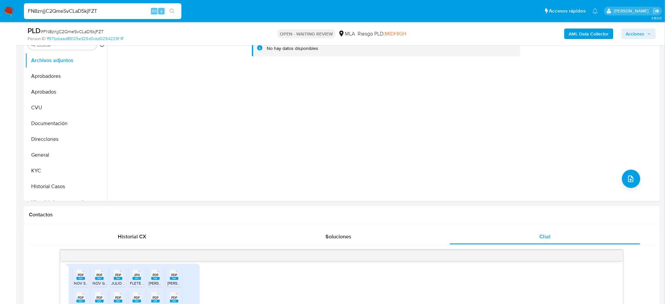
scroll to position [131, 0]
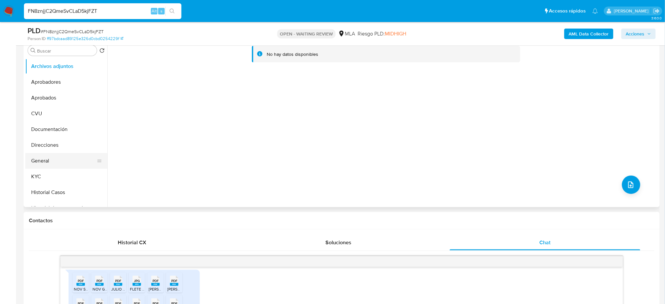
click at [47, 156] on button "General" at bounding box center [63, 161] width 77 height 16
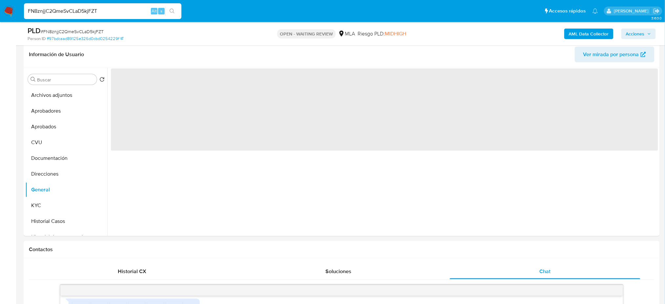
scroll to position [87, 0]
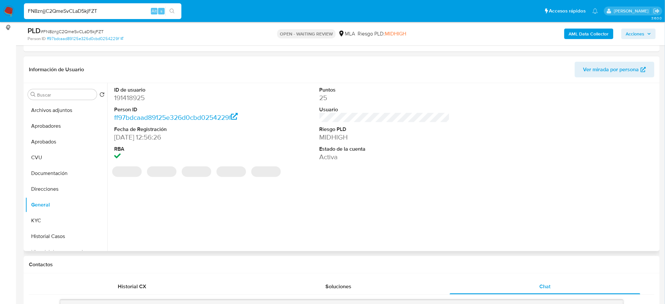
click at [128, 99] on dd "191418925" at bounding box center [179, 97] width 130 height 9
copy dd "191418925"
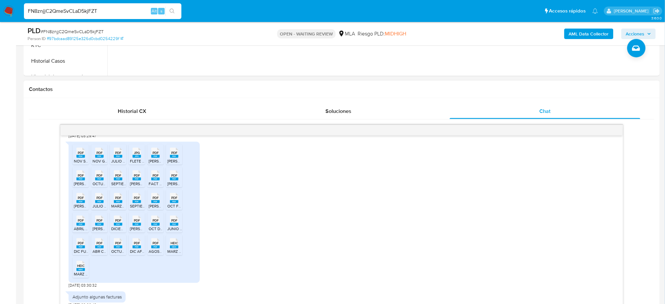
scroll to position [897, 0]
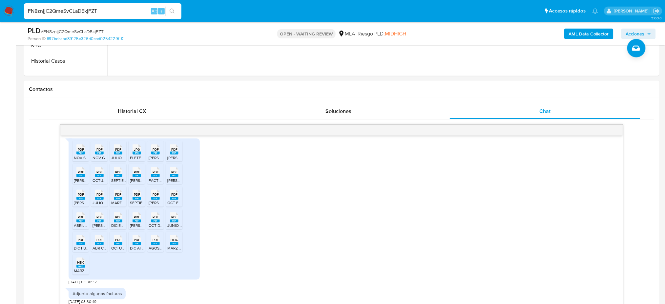
click at [0, 205] on aside "Bandeja Tablero Screening Búsqueda en Listas Watchlist Herramientas Operaciones…" at bounding box center [8, 276] width 16 height 1076
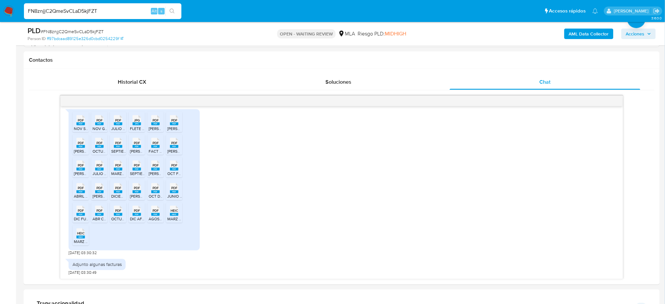
scroll to position [350, 0]
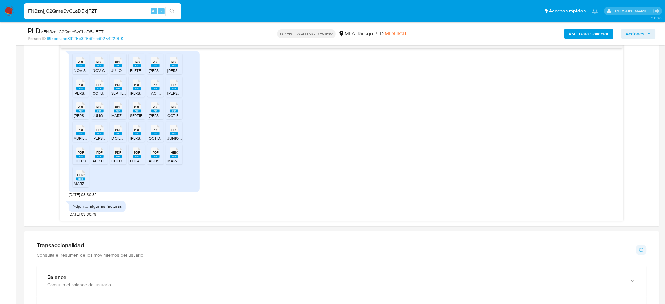
click at [95, 31] on span "# FN8znjjC2QmeSvCLaD5kjFZT" at bounding box center [72, 31] width 63 height 7
copy span "FN8znjjC2QmeSvCLaD5kjFZT"
click at [4, 10] on img at bounding box center [8, 11] width 11 height 11
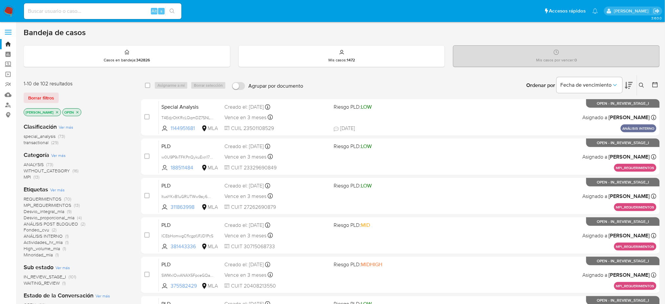
click at [637, 83] on button at bounding box center [642, 85] width 11 height 8
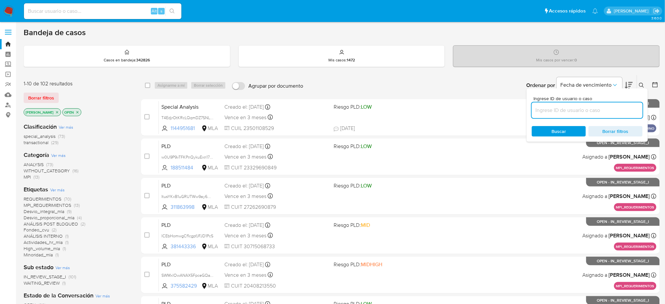
click at [602, 113] on input at bounding box center [587, 110] width 111 height 9
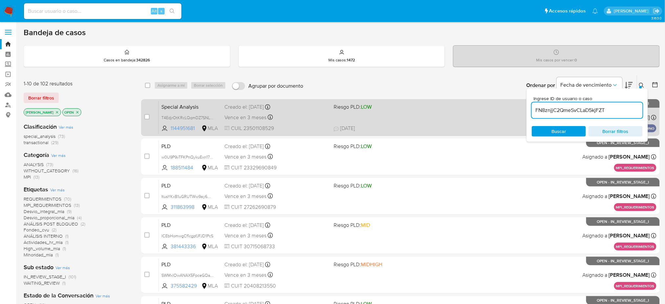
type input "FN8znjjC2QmeSvCLaD5kjFZT"
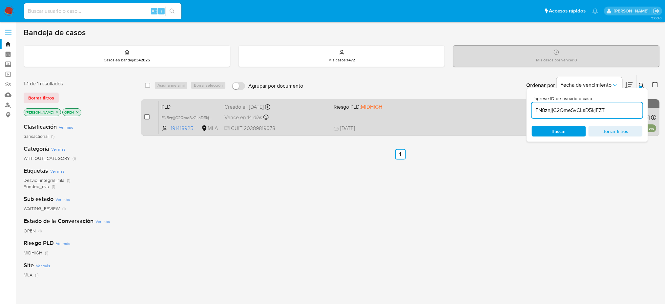
click at [145, 114] on input "checkbox" at bounding box center [146, 116] width 5 height 5
checkbox input "true"
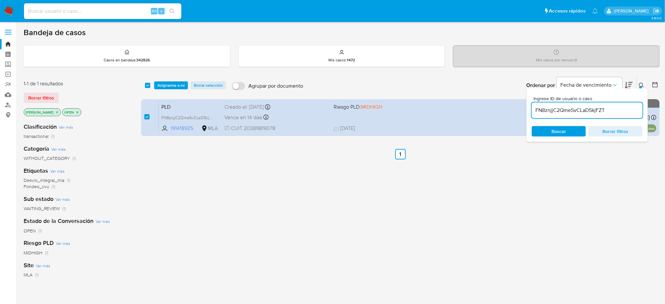
click at [167, 76] on div "select-all-cases-checkbox Asignarme a mí Borrar selección Agrupar por documento…" at bounding box center [400, 85] width 519 height 20
click at [169, 89] on div "select-all-cases-checkbox Asignarme a mí Borrar selección Agrupar por documento…" at bounding box center [400, 85] width 519 height 20
click at [170, 87] on span "Asignarme a mí" at bounding box center [170, 85] width 27 height 7
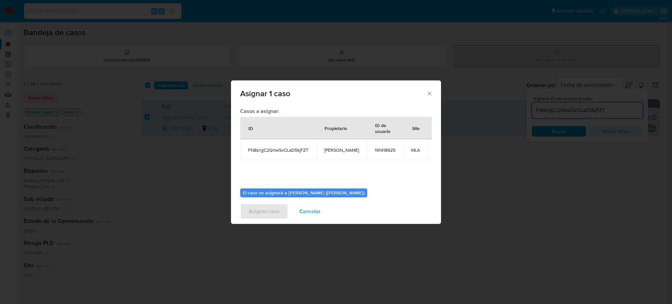
click at [332, 149] on span "[PERSON_NAME]" at bounding box center [341, 150] width 35 height 6
copy span "[PERSON_NAME]"
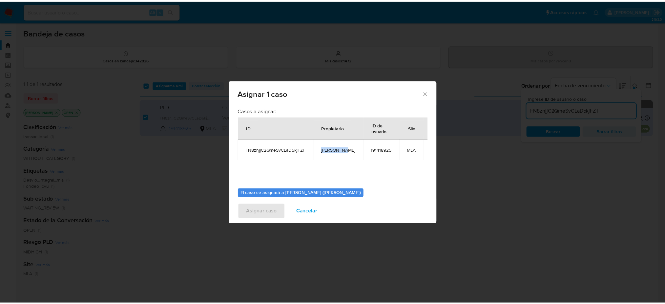
scroll to position [33, 0]
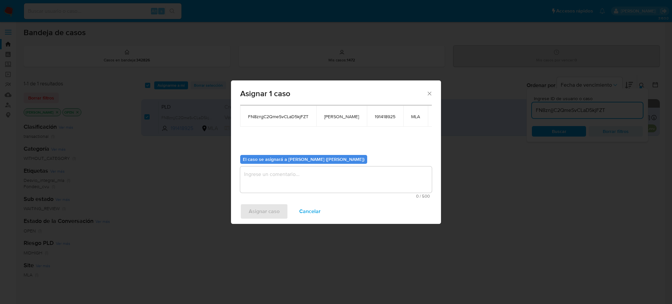
click at [299, 177] on textarea "assign-modal" at bounding box center [336, 179] width 192 height 26
paste textarea "[PERSON_NAME]"
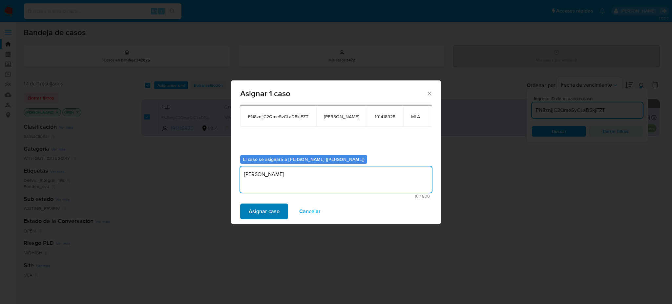
type textarea "[PERSON_NAME]"
click at [279, 205] on button "Asignar caso" at bounding box center [264, 211] width 48 height 16
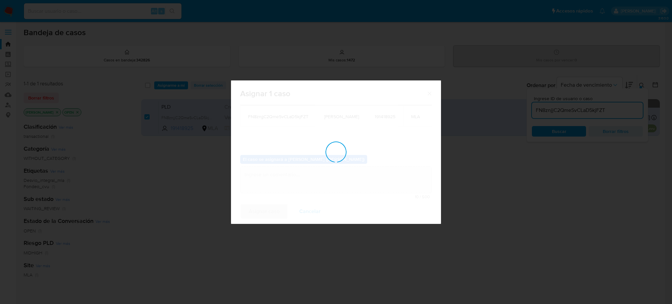
checkbox input "false"
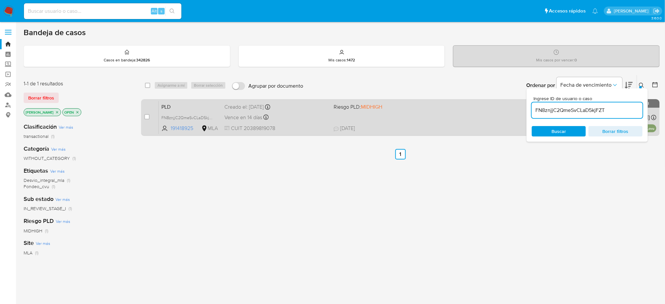
click at [309, 125] on span "CUIT 20389819078" at bounding box center [276, 128] width 104 height 7
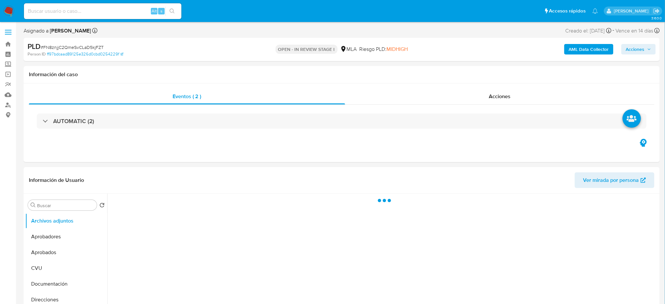
select select "10"
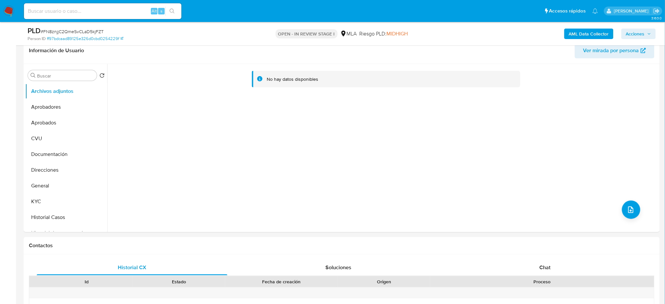
scroll to position [131, 0]
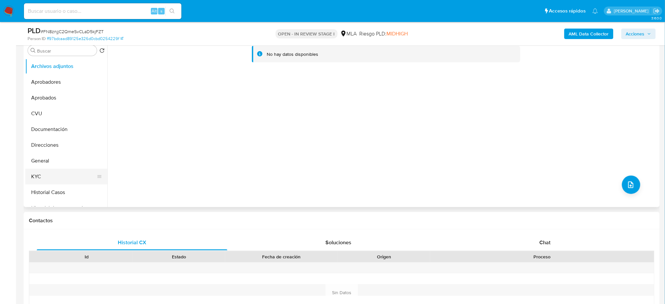
click at [43, 181] on button "KYC" at bounding box center [63, 177] width 77 height 16
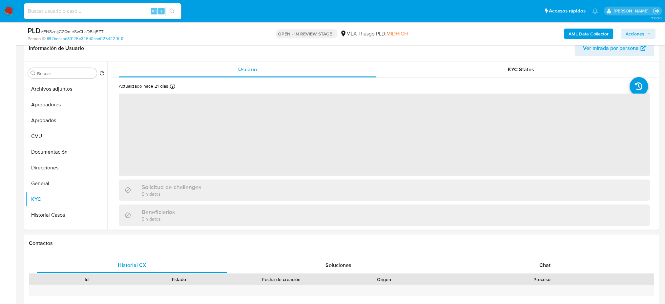
scroll to position [87, 0]
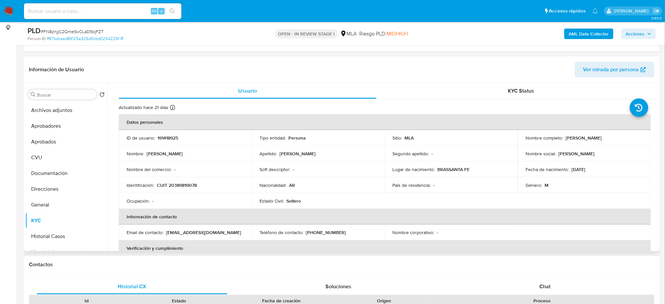
click at [171, 184] on p "CUIT 20389819078" at bounding box center [177, 185] width 40 height 6
copy p "20389819078"
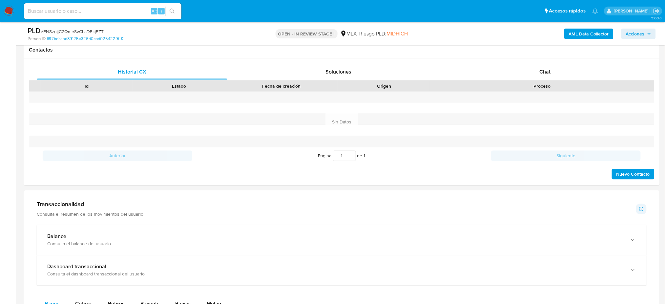
scroll to position [306, 0]
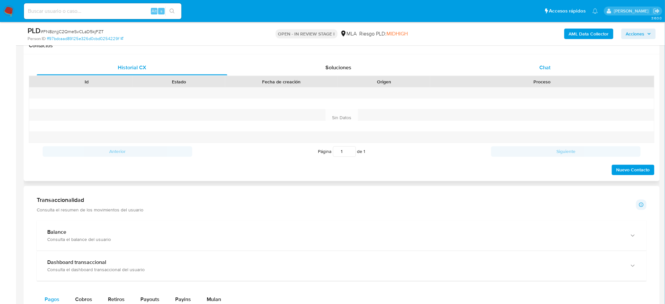
click at [553, 65] on div "Chat" at bounding box center [545, 68] width 191 height 16
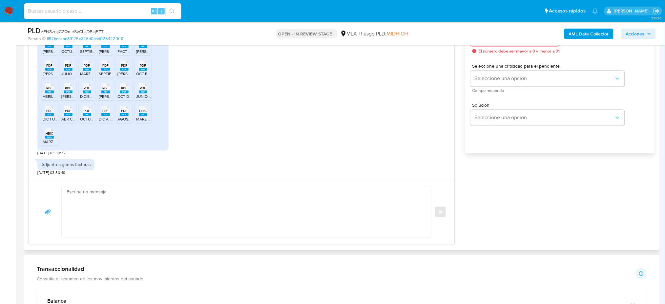
scroll to position [394, 0]
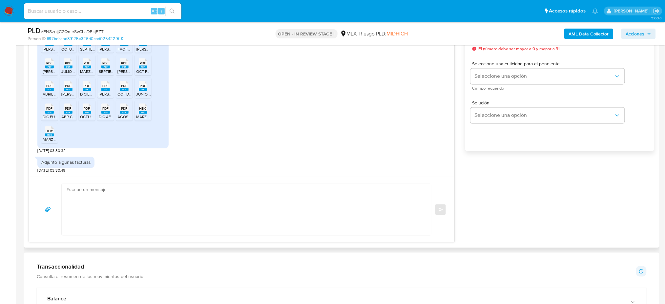
click at [90, 211] on textarea at bounding box center [245, 209] width 356 height 51
paste textarea "Hola, ¡Muchas gracias por tu respuesta! Confirmamos la recepción de la document…"
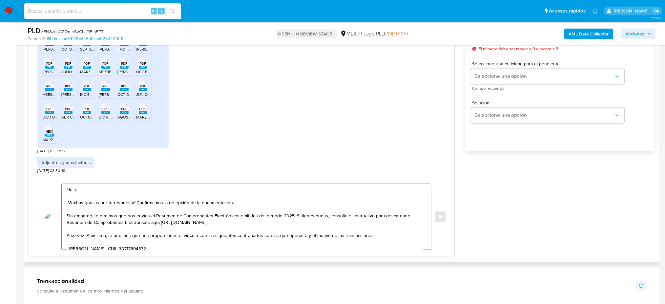
scroll to position [350, 0]
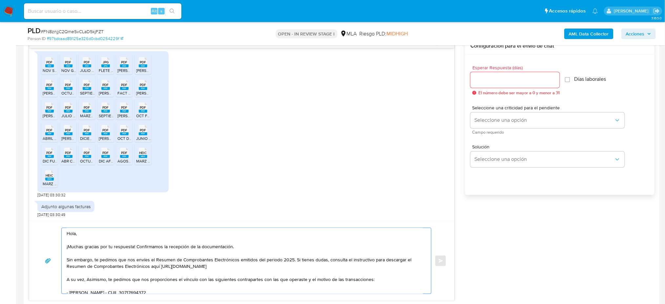
type textarea "Hola, ¡Muchas gracias por tu respuesta! Confirmamos la recepción de la document…"
click at [494, 82] on input "Esperar Respuesta (días)" at bounding box center [514, 80] width 89 height 9
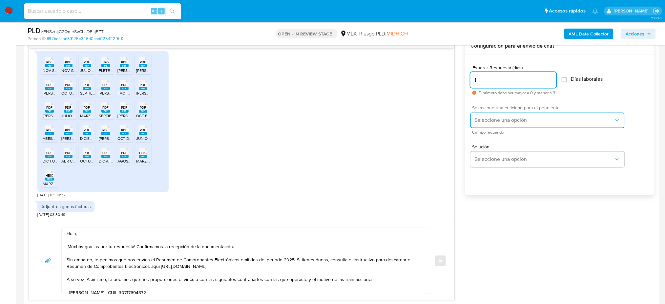
click at [483, 123] on span "Seleccione una opción" at bounding box center [544, 120] width 140 height 7
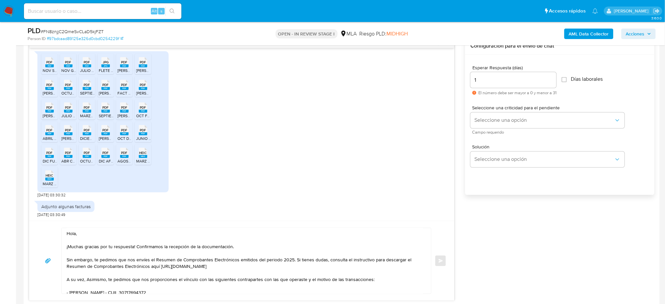
drag, startPoint x: 485, startPoint y: 80, endPoint x: 459, endPoint y: 82, distance: 25.3
click at [459, 82] on div "[DATE] 17:29:08 PDF PDF Constancia de presentacion de ganancias 2023 [PERSON_NA…" at bounding box center [342, 168] width 626 height 263
drag, startPoint x: 478, startPoint y: 76, endPoint x: 460, endPoint y: 81, distance: 19.3
click at [459, 78] on div "[DATE] 17:29:08 PDF PDF Constancia de presentacion de ganancias 2023 [PERSON_NA…" at bounding box center [342, 168] width 626 height 263
type input "2"
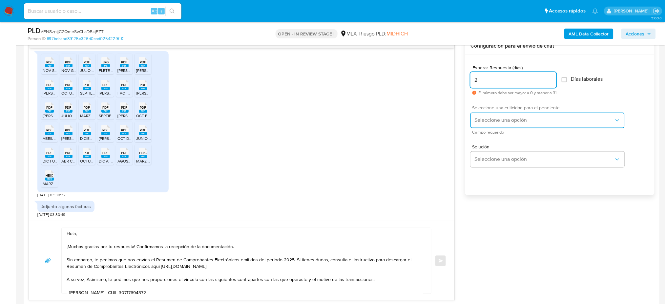
click at [479, 121] on span "Seleccione una opción" at bounding box center [544, 120] width 140 height 7
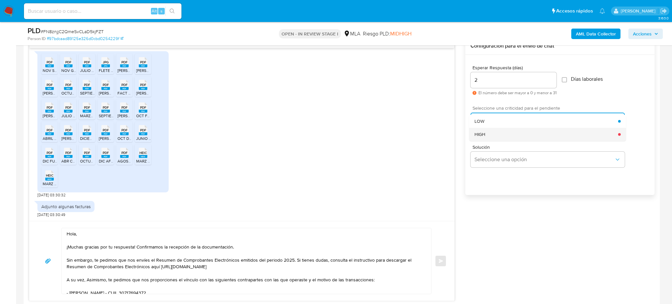
click at [486, 139] on div "HIGH" at bounding box center [546, 134] width 144 height 13
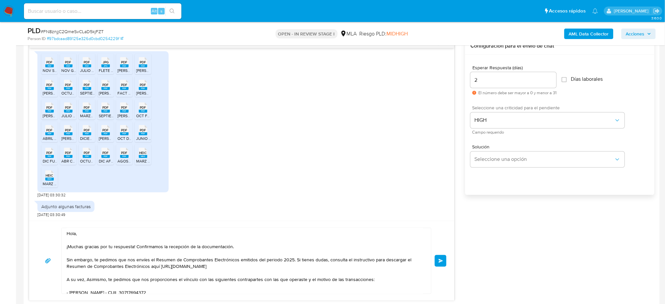
click at [445, 262] on button "Enviar" at bounding box center [441, 261] width 12 height 12
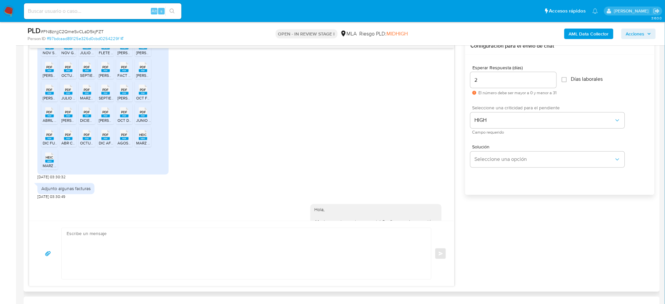
scroll to position [1054, 0]
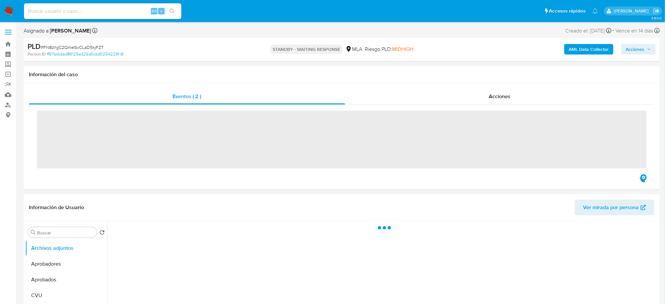
click at [61, 14] on input at bounding box center [102, 11] width 157 height 9
paste input "whzfTHqVkCBAsA664ETtt4xV"
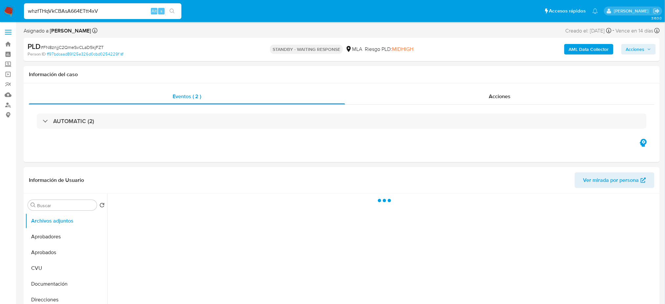
type input "whzfTHqVkCBAsA664ETtt4xV"
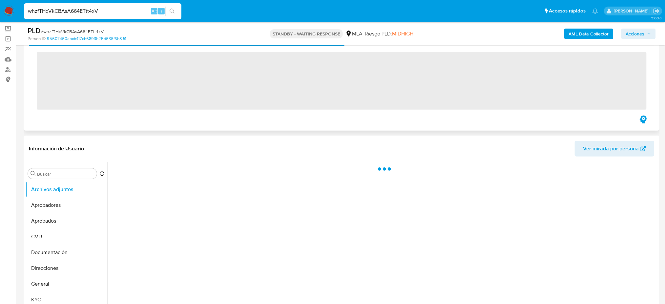
scroll to position [131, 0]
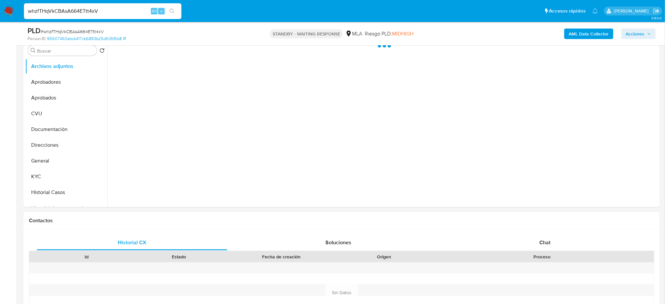
select select "10"
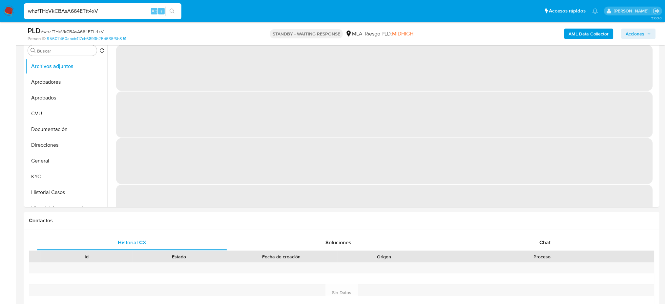
click at [9, 9] on img at bounding box center [8, 11] width 11 height 11
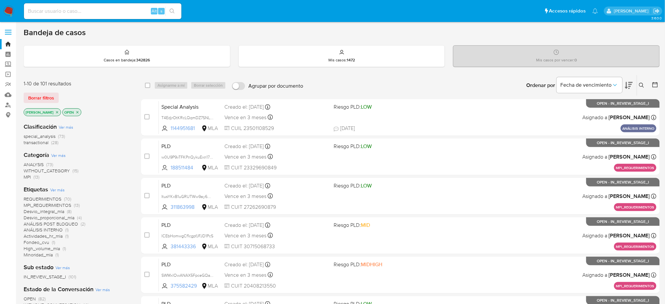
click at [130, 10] on input at bounding box center [102, 11] width 157 height 9
paste input "Ht4DYGqDxTe0cF4I4pmvHaLb"
type input "Ht4DYGqDxTe0cF4I4pmvHaLb"
click at [113, 15] on div "Ht4DYGqDxTe0cF4I4pmvHaLb Alt s" at bounding box center [102, 11] width 157 height 16
click at [176, 11] on button "search-icon" at bounding box center [171, 11] width 13 height 9
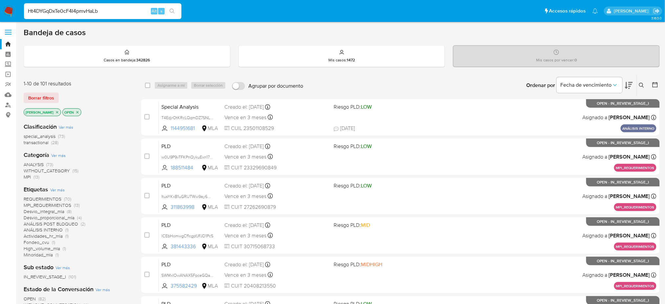
click at [12, 7] on img at bounding box center [8, 11] width 11 height 11
click at [88, 10] on input at bounding box center [102, 11] width 157 height 9
paste input "t1aAok3Z1xiwBdm9F9im06p4"
type input "t1aAok3Z1xiwBdm9F9im06p4"
